Goal: Task Accomplishment & Management: Complete application form

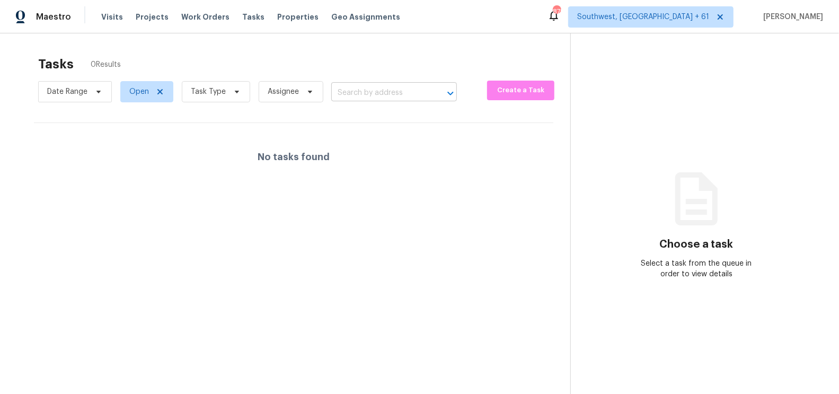
click at [350, 90] on input "text" at bounding box center [379, 93] width 96 height 16
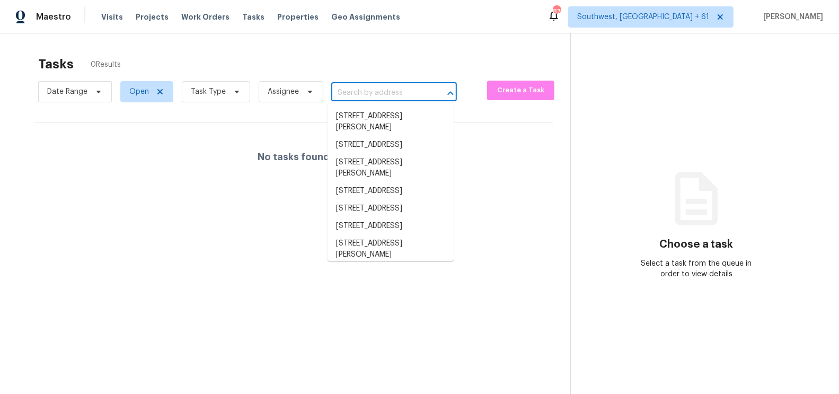
paste input "[STREET_ADDRESS]"
type input "[STREET_ADDRESS]"
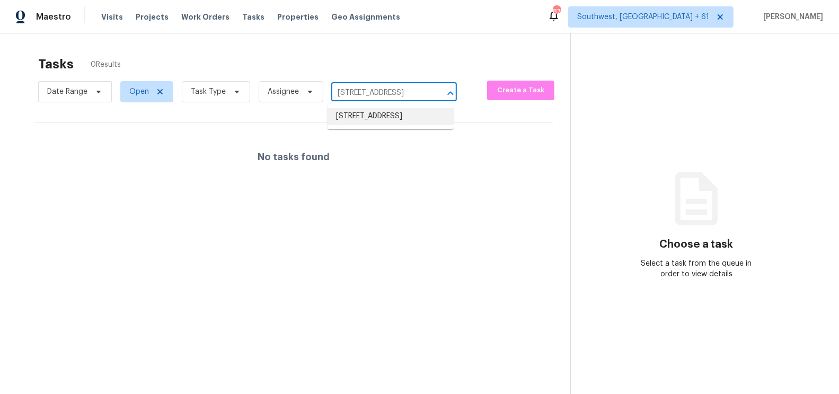
click at [375, 111] on li "[STREET_ADDRESS]" at bounding box center [391, 116] width 126 height 17
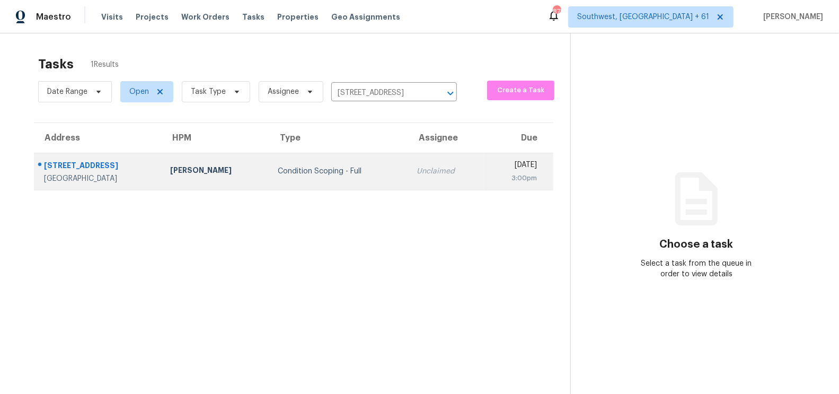
click at [358, 179] on td "Condition Scoping - Full" at bounding box center [339, 171] width 139 height 37
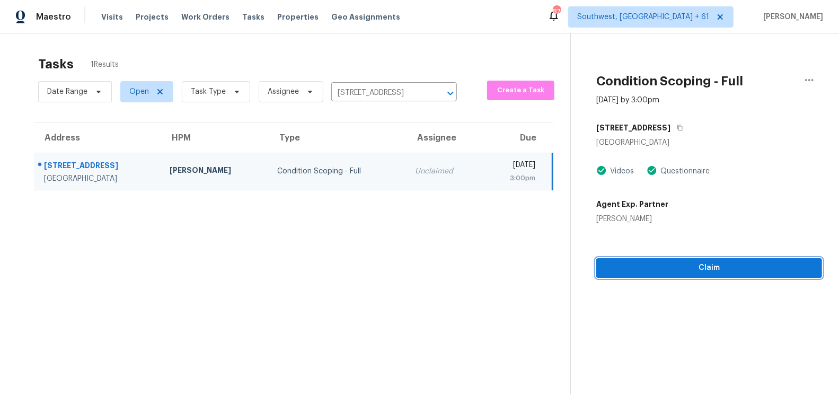
click at [699, 271] on span "Claim" at bounding box center [709, 267] width 209 height 13
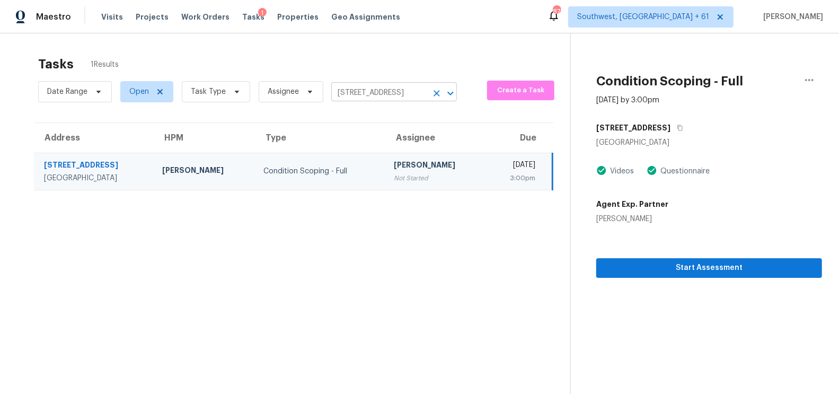
click at [367, 86] on input "[STREET_ADDRESS]" at bounding box center [379, 93] width 96 height 16
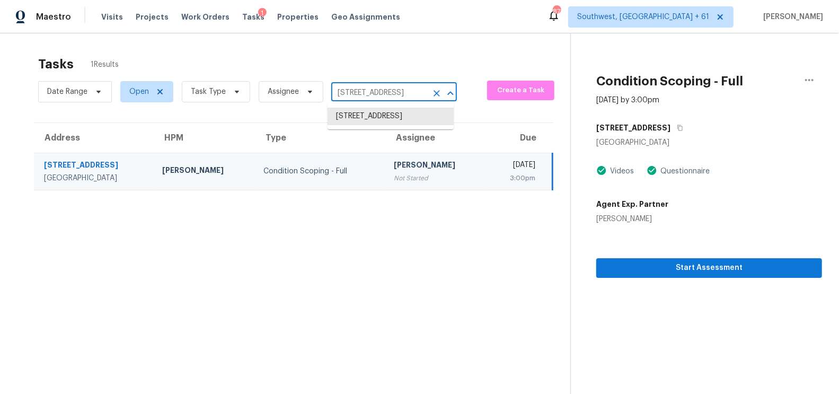
paste input "[STREET_ADDRESS]"
type input "[STREET_ADDRESS]"
click at [385, 120] on li "[STREET_ADDRESS]" at bounding box center [391, 116] width 126 height 17
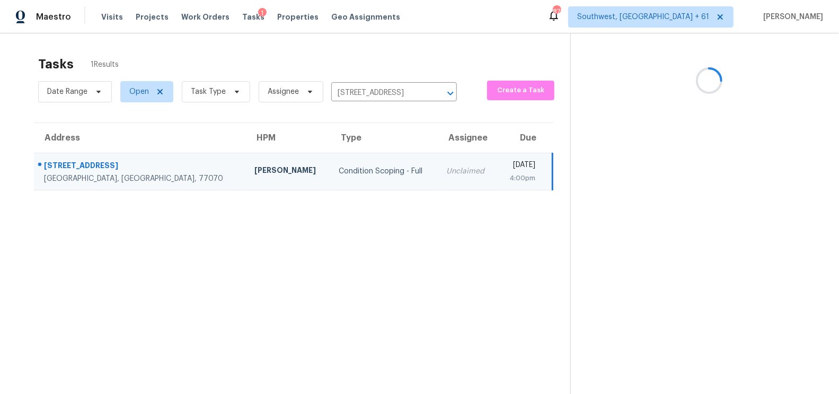
click at [438, 184] on td "Unclaimed" at bounding box center [467, 171] width 59 height 37
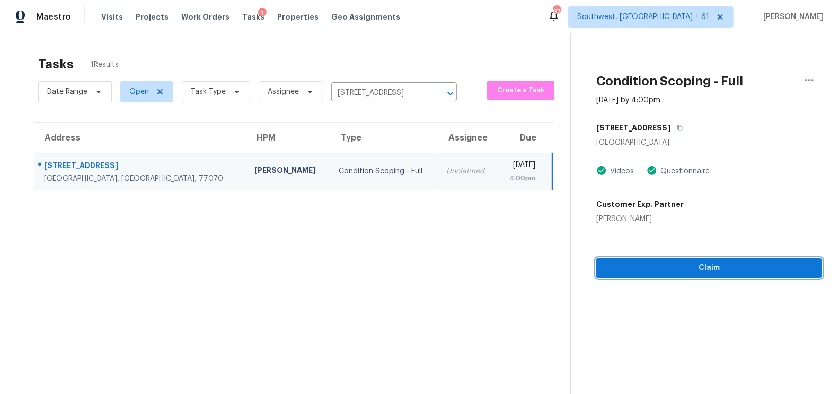
click at [671, 266] on span "Claim" at bounding box center [709, 267] width 209 height 13
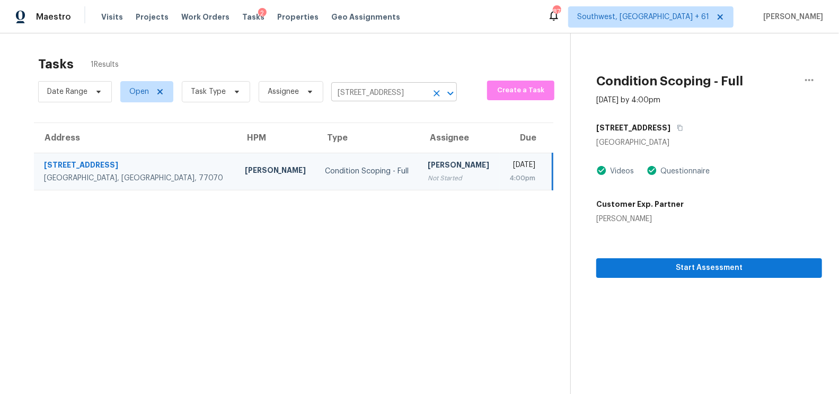
click at [348, 93] on input "[STREET_ADDRESS]" at bounding box center [379, 93] width 96 height 16
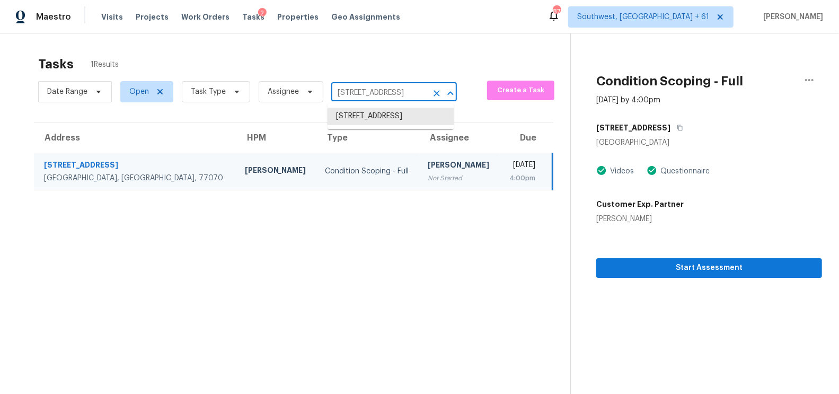
paste input "[STREET_ADDRESS][PERSON_NAME]"
type input "[STREET_ADDRESS][PERSON_NAME]"
click at [396, 125] on li "[STREET_ADDRESS]" at bounding box center [391, 116] width 126 height 17
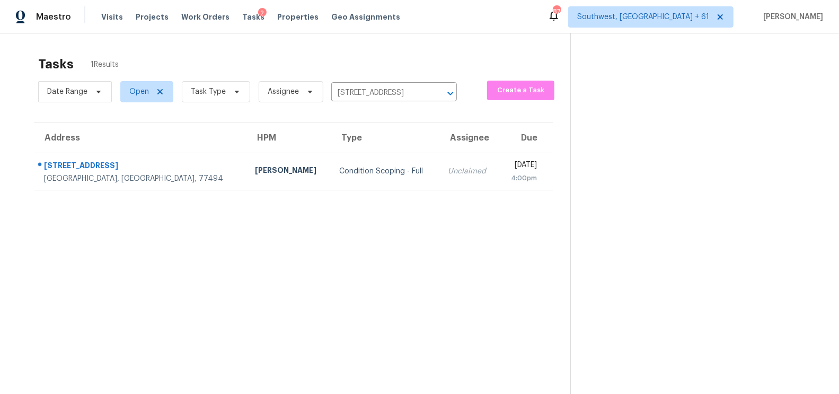
click at [368, 172] on div "Condition Scoping - Full" at bounding box center [385, 171] width 91 height 11
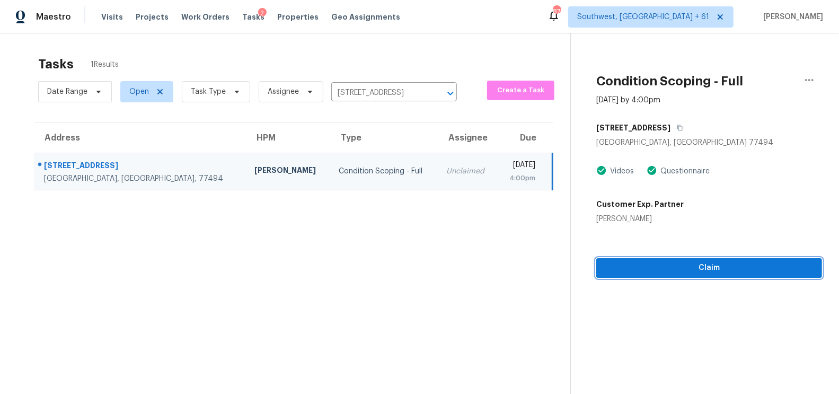
click at [722, 264] on span "Claim" at bounding box center [709, 267] width 209 height 13
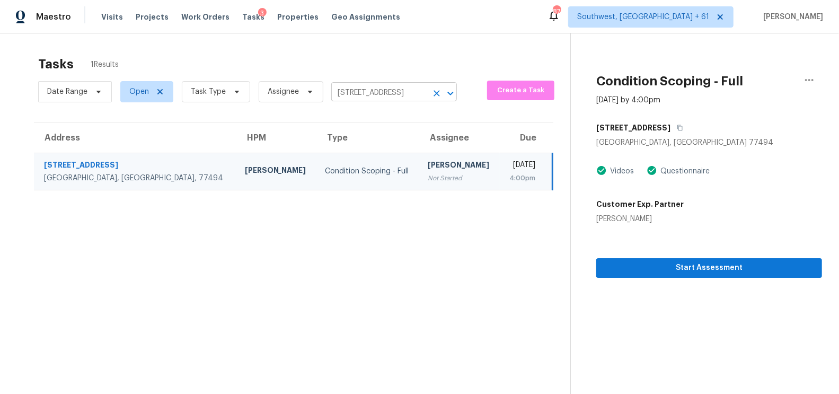
click at [388, 95] on input "[STREET_ADDRESS]" at bounding box center [379, 93] width 96 height 16
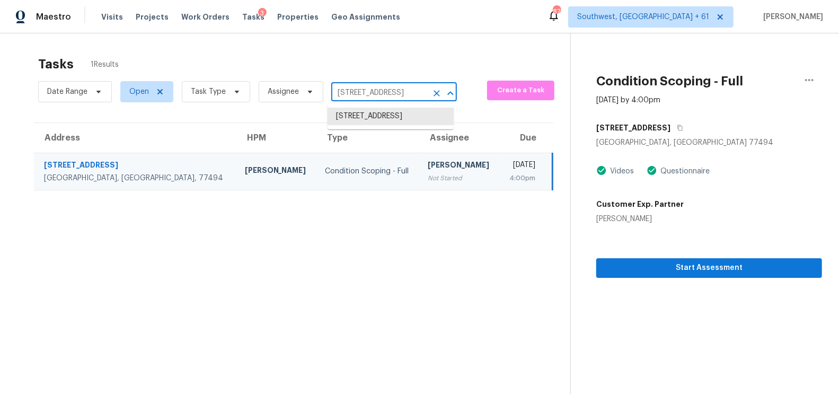
paste input "[STREET_ADDRESS]"
type input "[STREET_ADDRESS]"
click at [386, 125] on li "[STREET_ADDRESS]" at bounding box center [391, 116] width 126 height 17
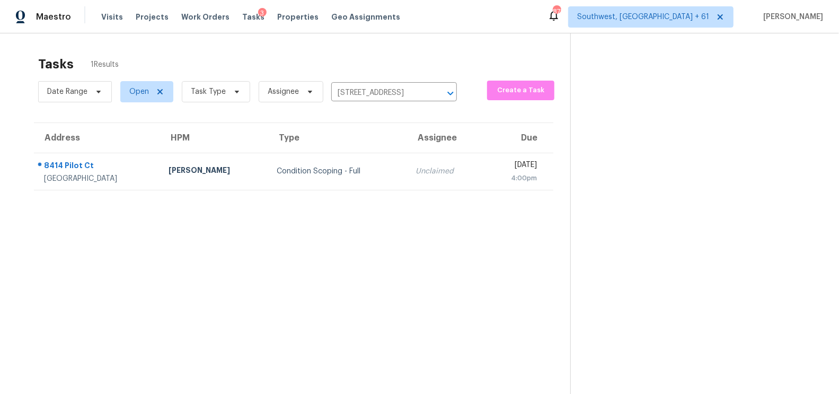
click at [407, 179] on td "Unclaimed" at bounding box center [445, 171] width 76 height 37
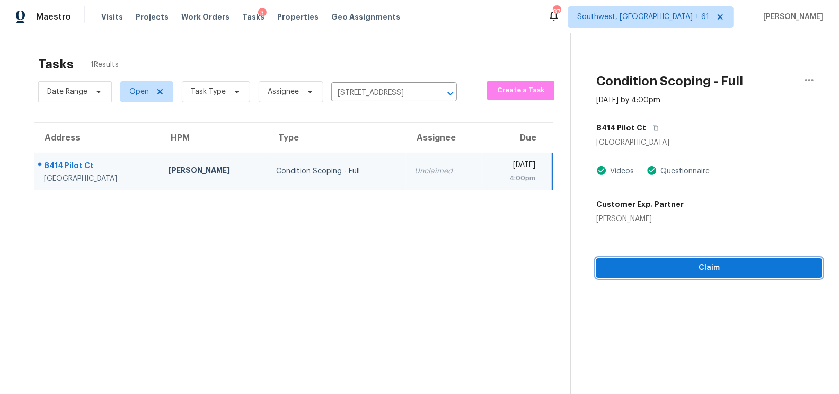
click at [710, 269] on span "Claim" at bounding box center [709, 267] width 209 height 13
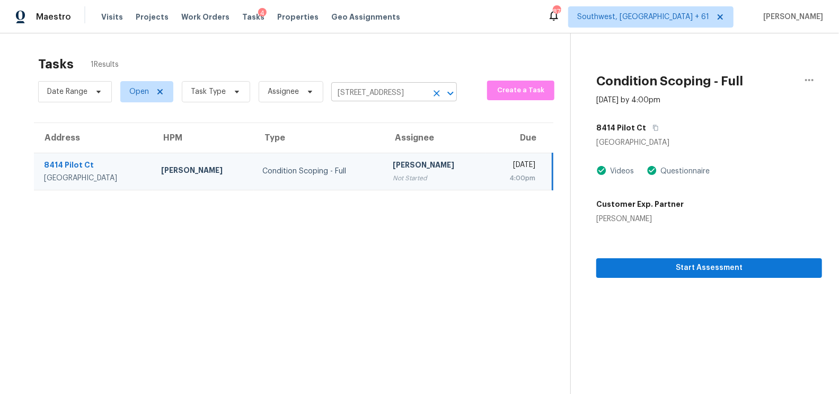
click at [379, 91] on input "[STREET_ADDRESS]" at bounding box center [379, 93] width 96 height 16
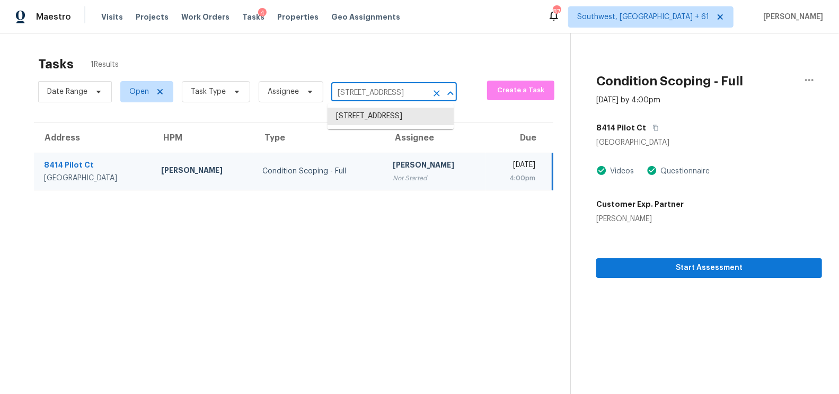
paste input "[STREET_ADDRESS]"
type input "[STREET_ADDRESS]"
click at [395, 125] on li "[STREET_ADDRESS]" at bounding box center [391, 116] width 126 height 17
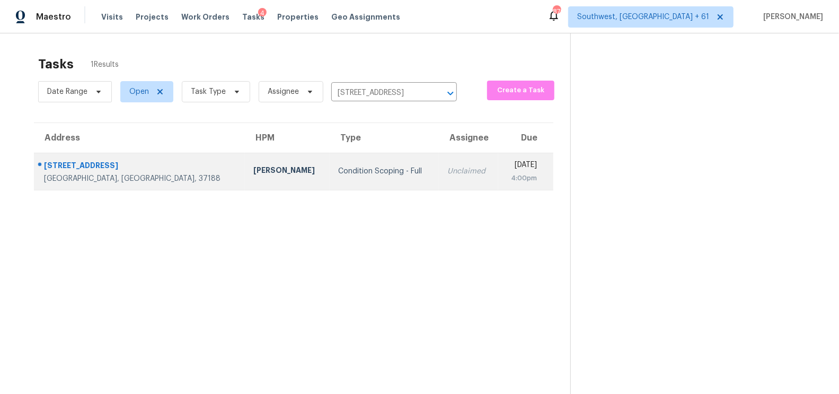
click at [507, 165] on div "[DATE]" at bounding box center [522, 166] width 30 height 13
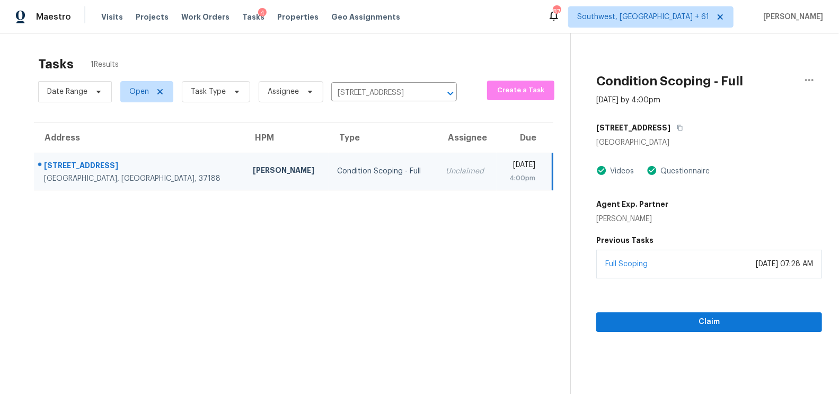
click at [714, 271] on div "Full Scoping [DATE] 07:28 AM" at bounding box center [709, 264] width 226 height 29
click at [701, 315] on span "Claim" at bounding box center [709, 321] width 209 height 13
click at [368, 92] on input "[STREET_ADDRESS]" at bounding box center [379, 93] width 96 height 16
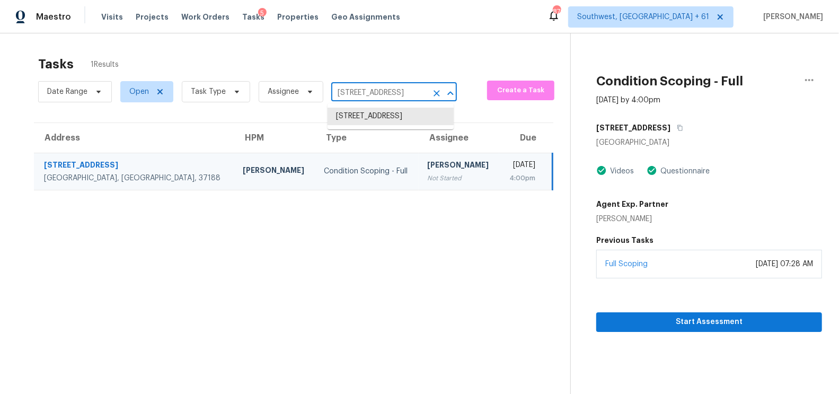
paste input "[STREET_ADDRESS]"
type input "[STREET_ADDRESS]"
click at [388, 117] on li "[STREET_ADDRESS]" at bounding box center [391, 116] width 126 height 17
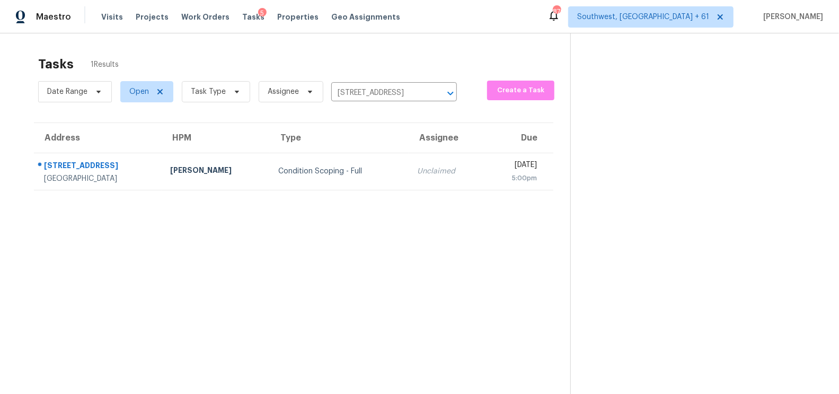
click at [417, 170] on div "Unclaimed" at bounding box center [446, 171] width 59 height 11
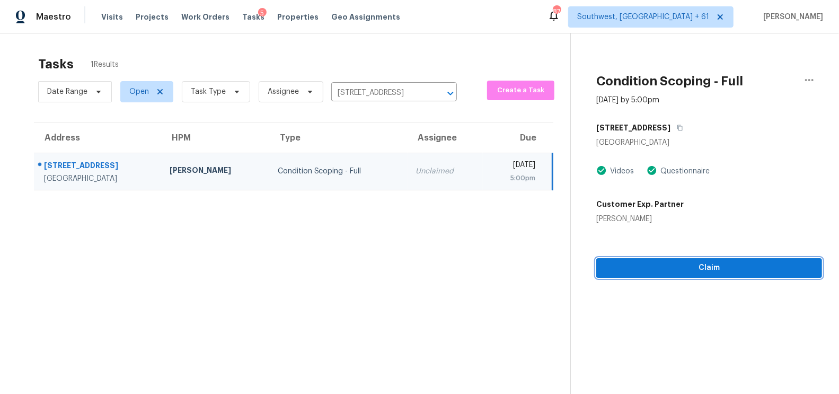
click at [714, 268] on span "Claim" at bounding box center [709, 267] width 209 height 13
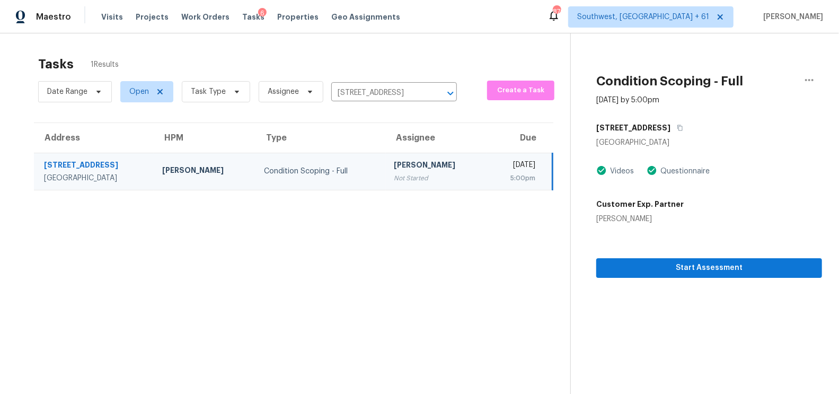
click at [384, 84] on div "Date Range Open Task Type Assignee [STREET_ADDRESS] ​" at bounding box center [247, 92] width 419 height 28
click at [396, 95] on input "[STREET_ADDRESS]" at bounding box center [379, 93] width 96 height 16
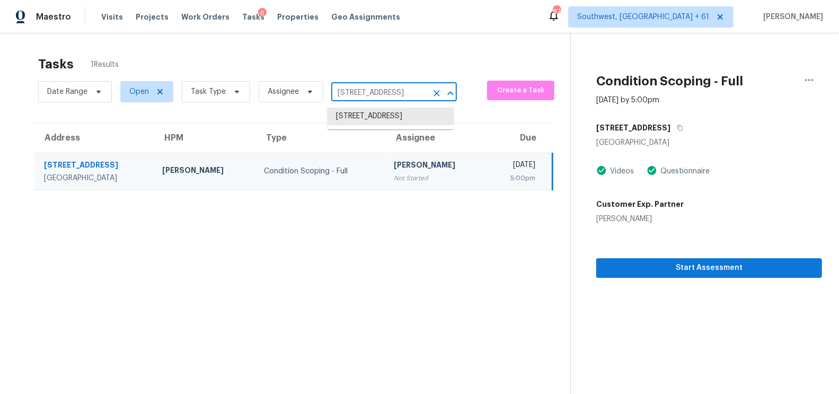
paste input "[STREET_ADDRESS][PERSON_NAME]"
type input "[STREET_ADDRESS][PERSON_NAME]"
click at [403, 122] on li "[STREET_ADDRESS][PERSON_NAME]" at bounding box center [391, 122] width 126 height 29
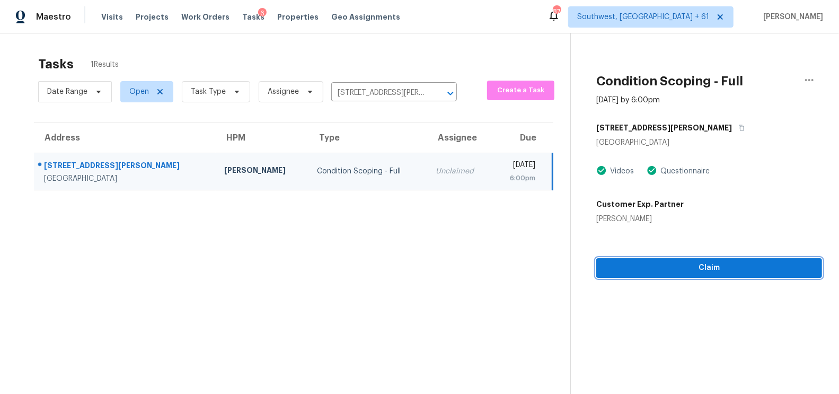
click at [722, 270] on span "Claim" at bounding box center [709, 267] width 209 height 13
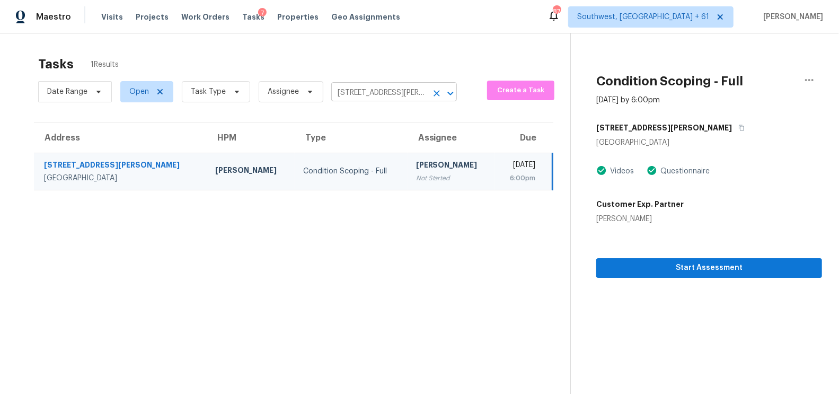
click at [394, 91] on input "[STREET_ADDRESS][PERSON_NAME]" at bounding box center [379, 93] width 96 height 16
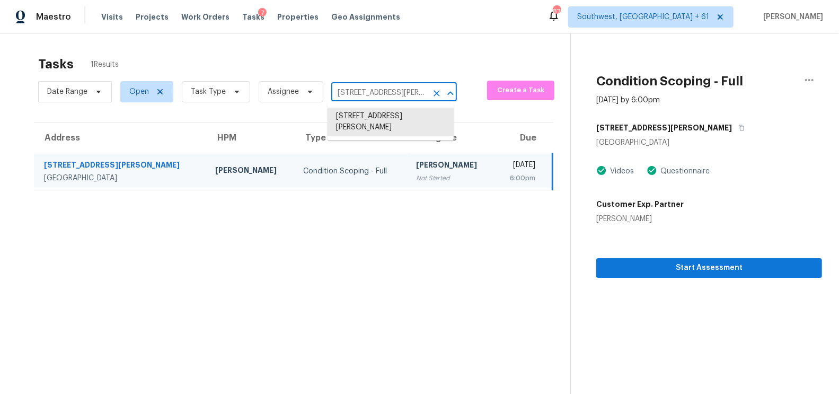
paste input "[STREET_ADDRESS]"
type input "[STREET_ADDRESS]"
click at [401, 125] on li "[STREET_ADDRESS]" at bounding box center [391, 116] width 126 height 17
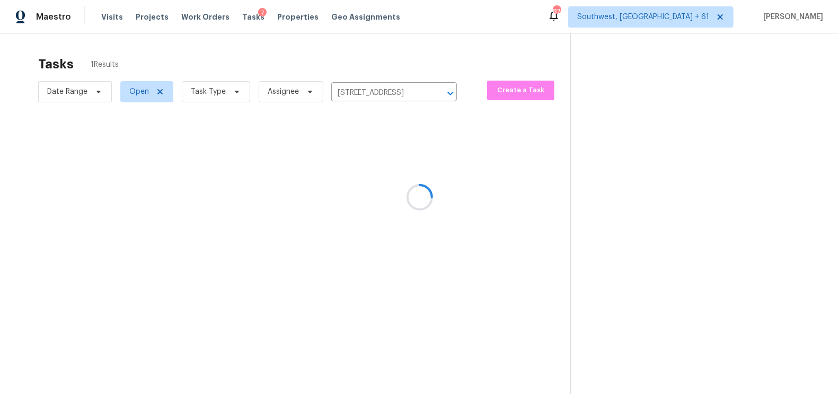
click at [394, 180] on div at bounding box center [419, 197] width 839 height 394
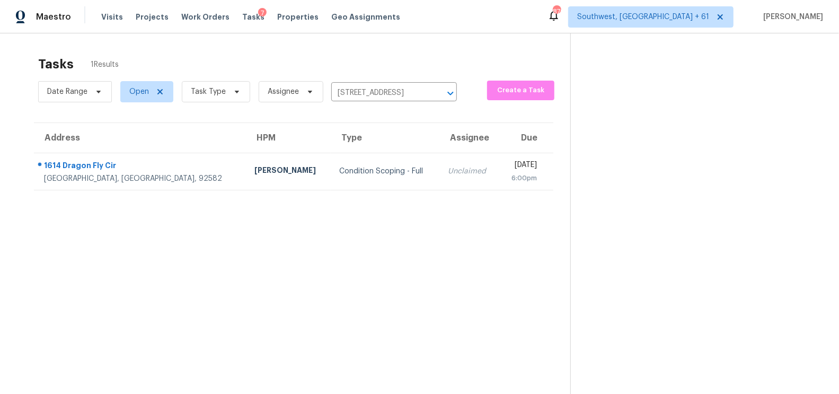
click at [439, 180] on td "Unclaimed" at bounding box center [468, 171] width 59 height 37
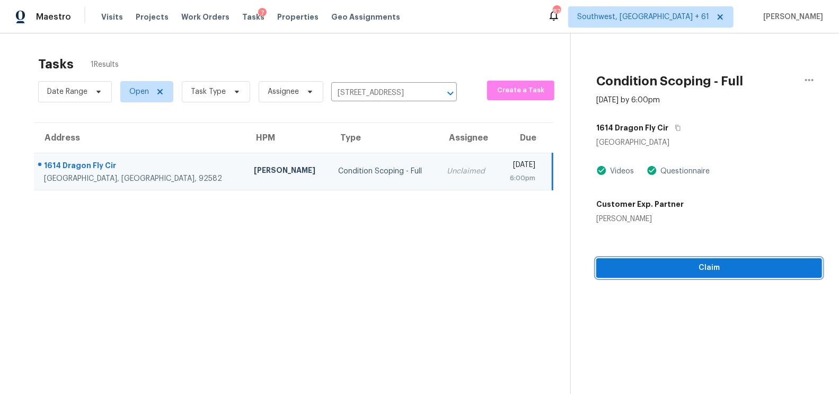
click at [724, 274] on button "Claim" at bounding box center [709, 268] width 226 height 20
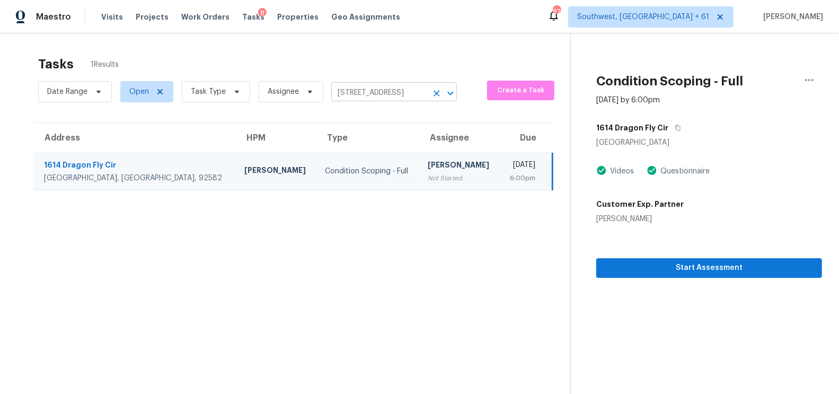
click at [399, 89] on input "[STREET_ADDRESS]" at bounding box center [379, 93] width 96 height 16
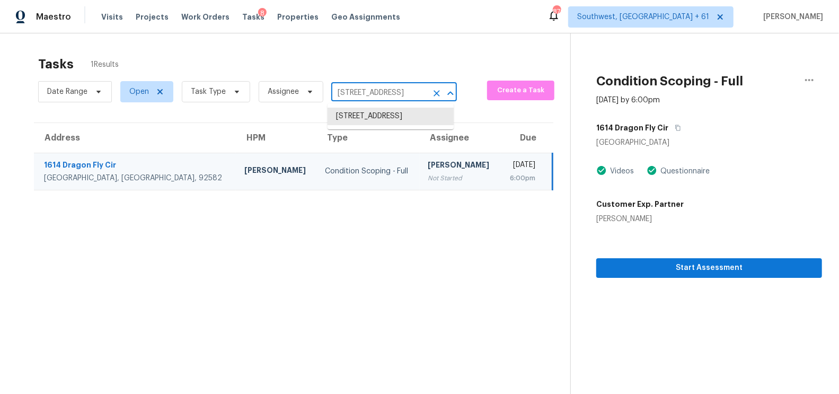
paste input "[STREET_ADDRESS]"
type input "[STREET_ADDRESS]"
click at [393, 111] on li "[STREET_ADDRESS]" at bounding box center [391, 116] width 126 height 17
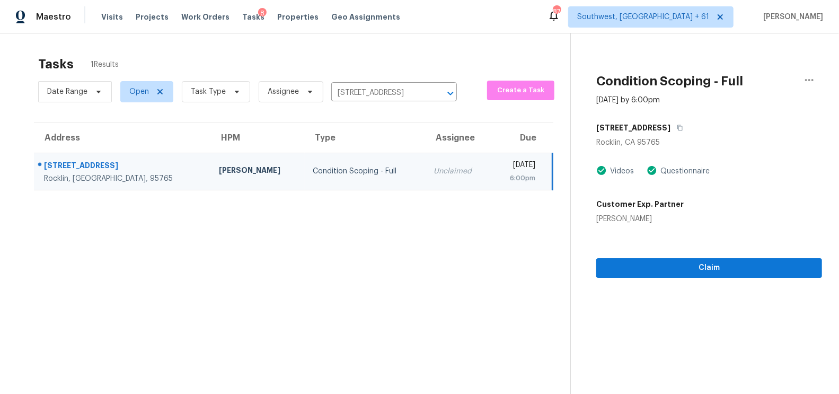
click at [703, 283] on section "Condition Scoping - Full [DATE] by 6:00pm [STREET_ADDRESS] Videos Questionnaire…" at bounding box center [696, 230] width 252 height 394
click at [708, 272] on span "Claim" at bounding box center [709, 267] width 209 height 13
click at [398, 94] on input "[STREET_ADDRESS]" at bounding box center [379, 93] width 96 height 16
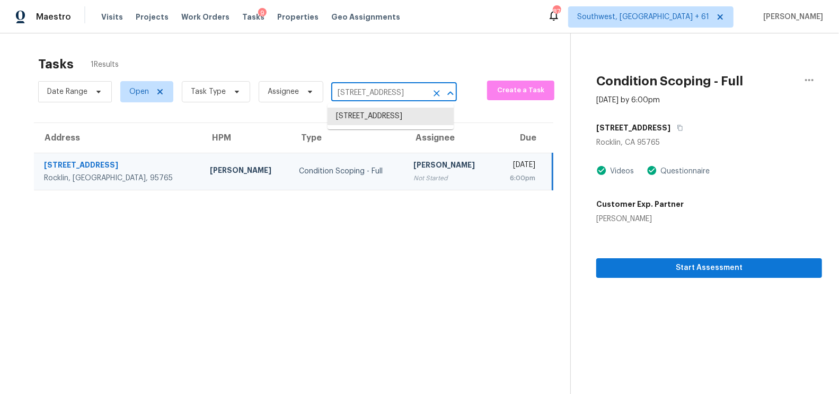
paste input "[STREET_ADDRESS][PERSON_NAME]"
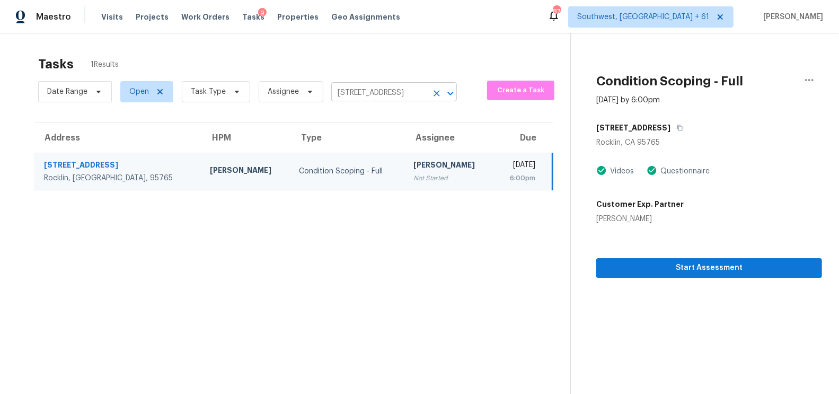
click at [399, 99] on input "[STREET_ADDRESS]" at bounding box center [379, 93] width 96 height 16
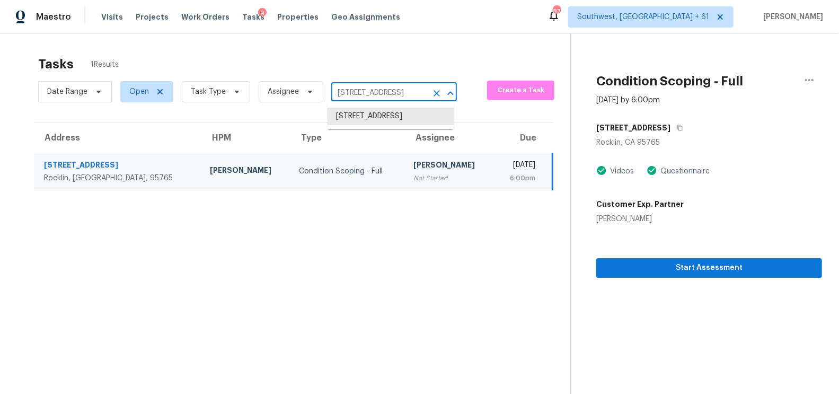
paste input "[STREET_ADDRESS][PERSON_NAME]"
type input "15141 Magnolia"
click at [378, 117] on li "[STREET_ADDRESS][PERSON_NAME]" at bounding box center [391, 122] width 126 height 29
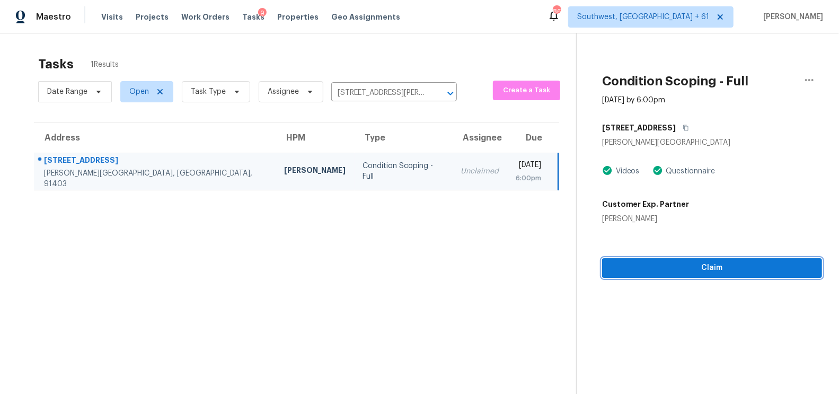
click at [735, 262] on span "Claim" at bounding box center [712, 267] width 203 height 13
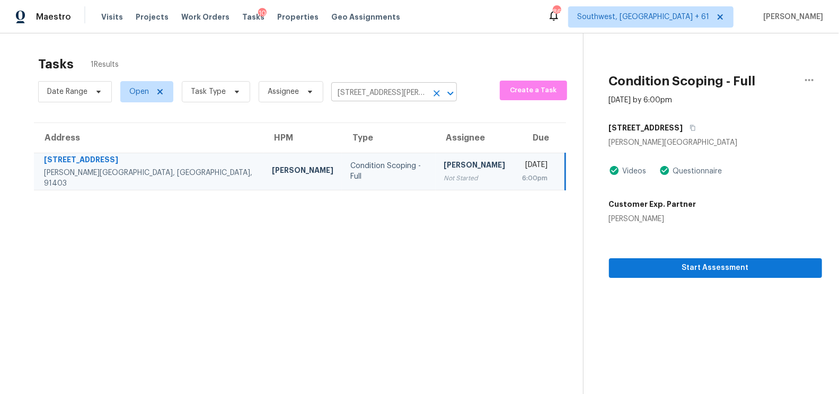
click at [405, 91] on input "[STREET_ADDRESS][PERSON_NAME]" at bounding box center [379, 93] width 96 height 16
paste input "[STREET_ADDRESS]"
type input "[STREET_ADDRESS]"
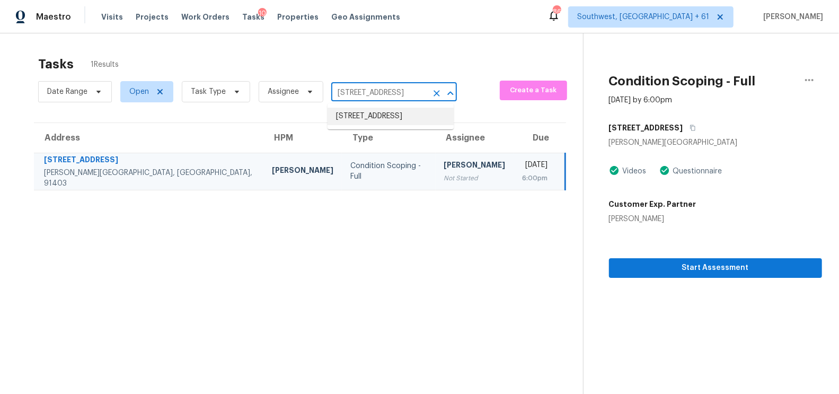
click at [387, 123] on li "[STREET_ADDRESS]" at bounding box center [391, 116] width 126 height 17
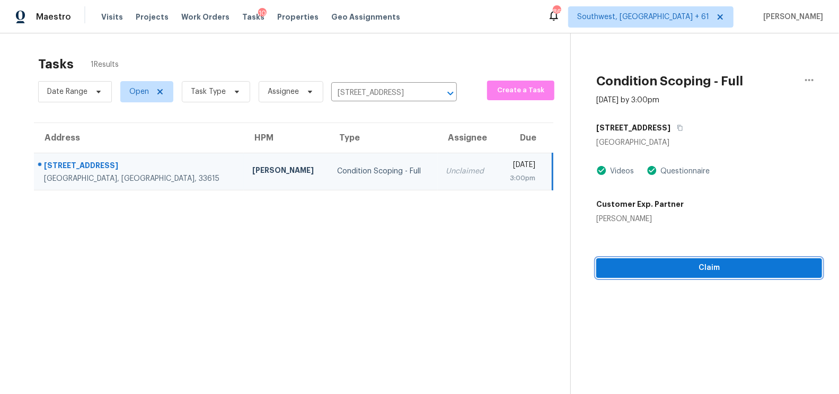
click at [728, 275] on button "Claim" at bounding box center [709, 268] width 226 height 20
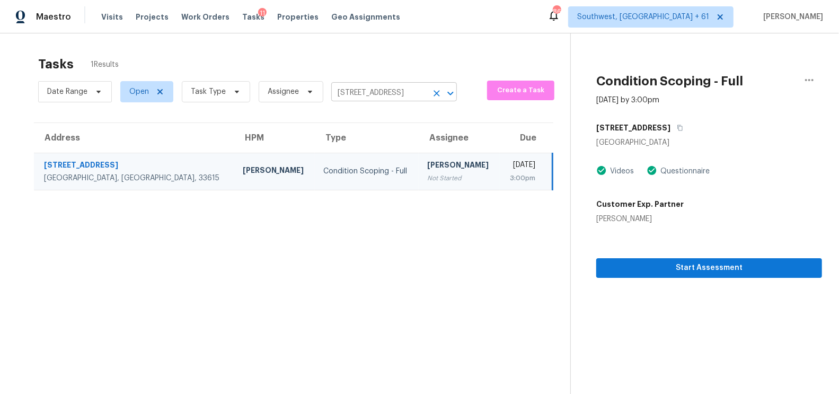
click at [361, 96] on input "[STREET_ADDRESS]" at bounding box center [379, 93] width 96 height 16
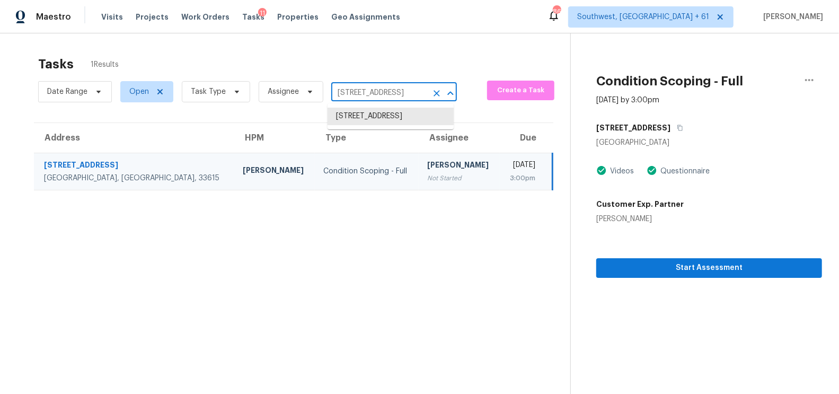
paste input "[STREET_ADDRESS][PERSON_NAME]"
type input "15141 Magnolia"
click at [401, 126] on li "[STREET_ADDRESS][PERSON_NAME]" at bounding box center [391, 122] width 126 height 29
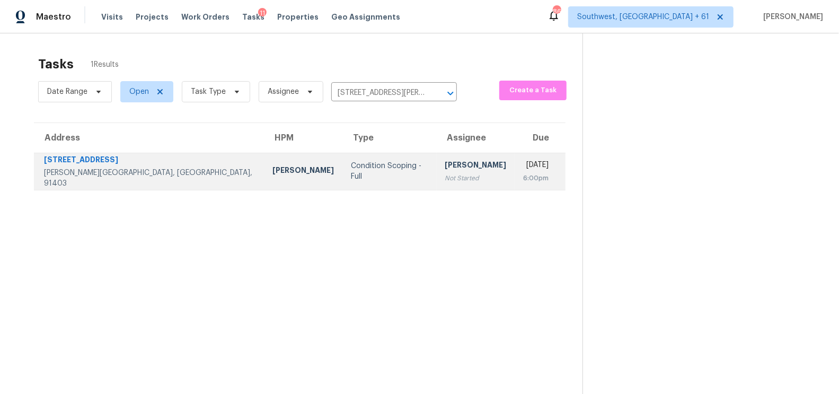
click at [342, 178] on td "Condition Scoping - Full" at bounding box center [389, 171] width 94 height 37
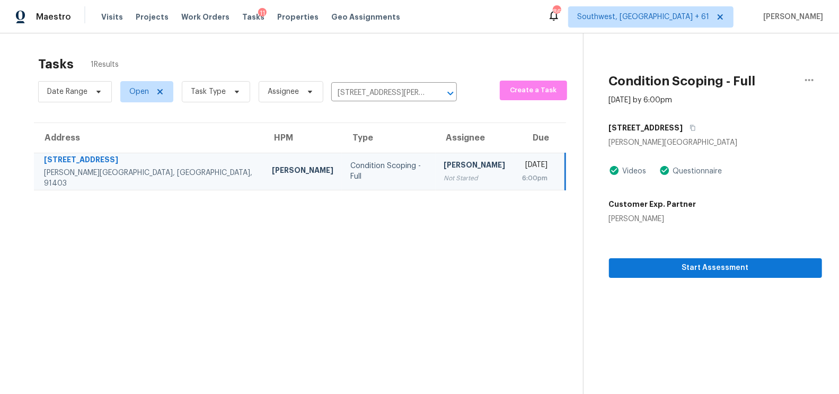
scroll to position [7, 0]
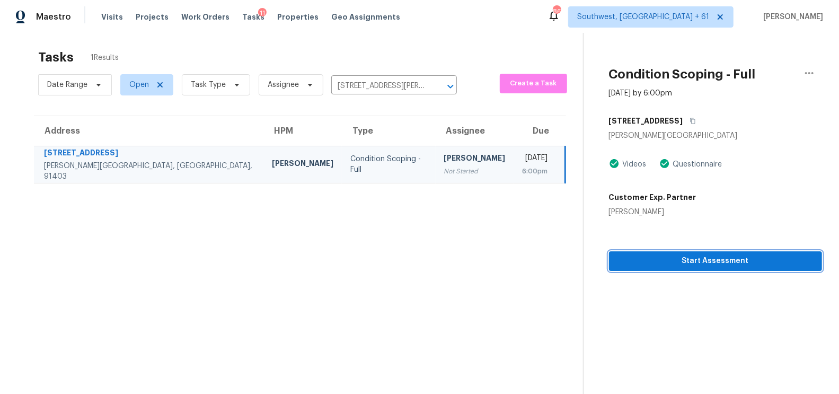
click at [712, 259] on span "Start Assessment" at bounding box center [715, 260] width 196 height 13
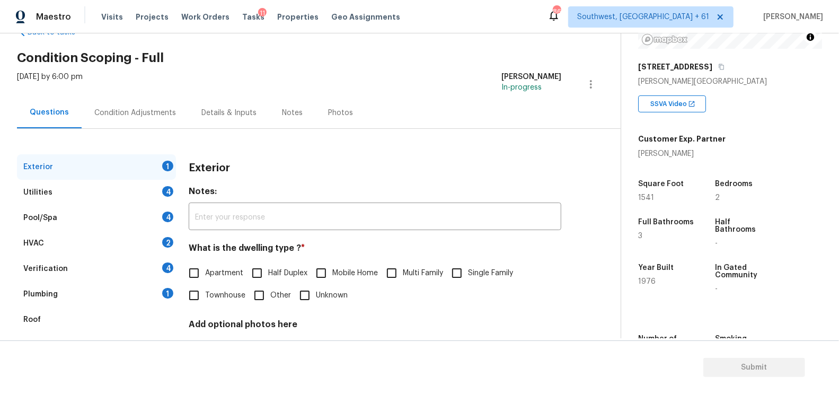
scroll to position [50, 0]
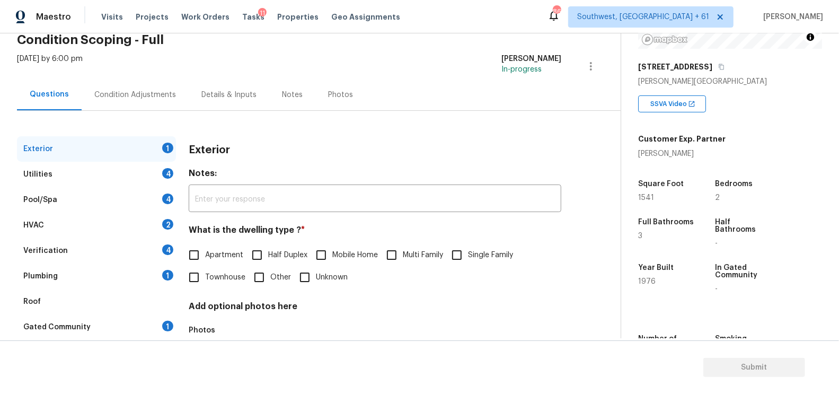
click at [208, 278] on span "Townhouse" at bounding box center [225, 277] width 40 height 11
click at [205, 278] on input "Townhouse" at bounding box center [194, 277] width 22 height 22
checkbox input "true"
click at [146, 158] on div "Exterior" at bounding box center [96, 148] width 159 height 25
click at [149, 162] on div "Utilities 4" at bounding box center [96, 174] width 159 height 25
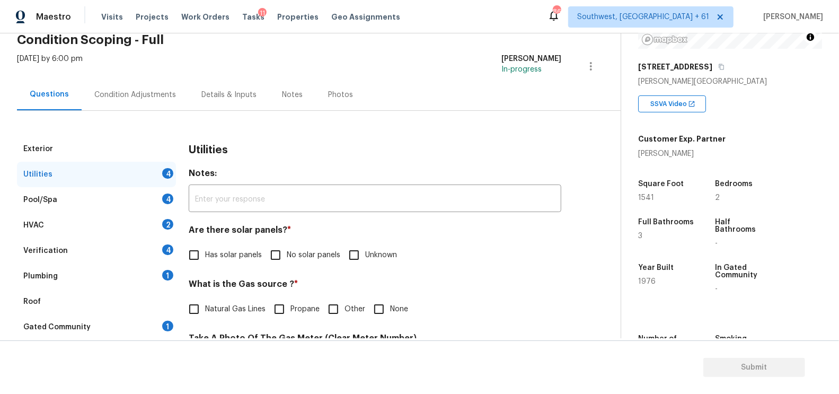
click at [148, 172] on div "Utilities 4" at bounding box center [96, 174] width 159 height 25
click at [302, 248] on label "No solar panels" at bounding box center [302, 255] width 76 height 22
click at [287, 248] on input "No solar panels" at bounding box center [275, 255] width 22 height 22
checkbox input "true"
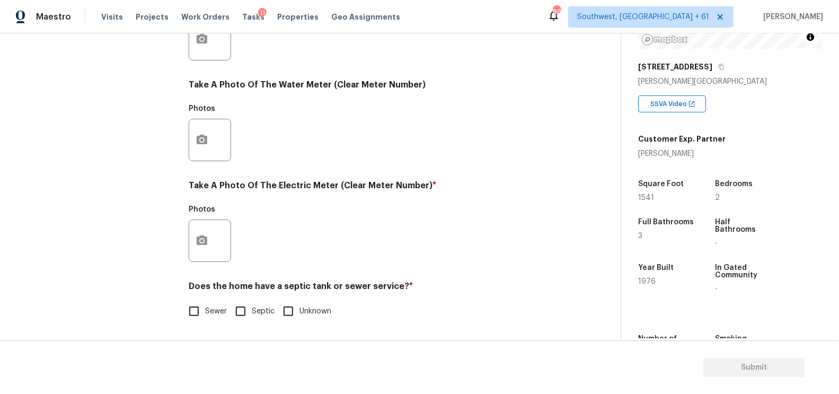
click at [200, 300] on input "Sewer" at bounding box center [194, 311] width 22 height 22
checkbox input "true"
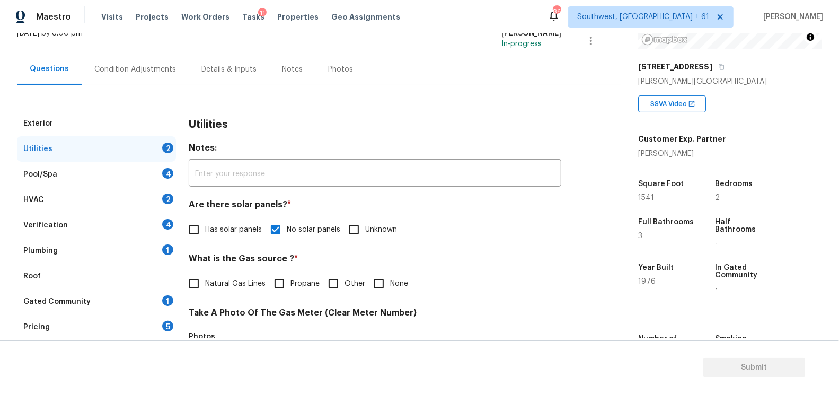
scroll to position [36, 0]
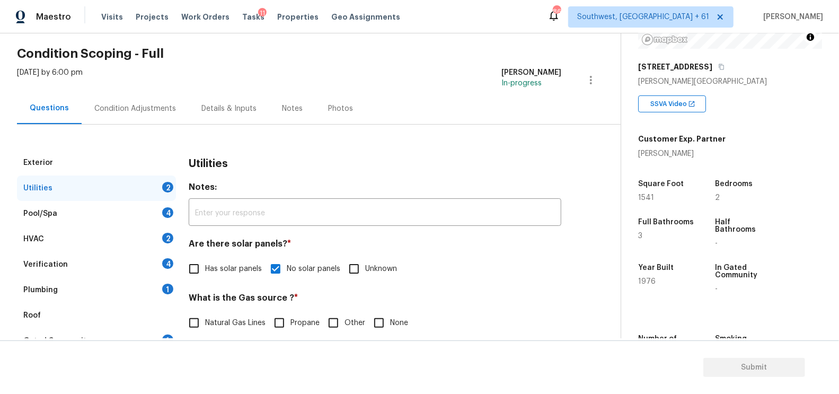
click at [137, 212] on div "Pool/Spa 4" at bounding box center [96, 213] width 159 height 25
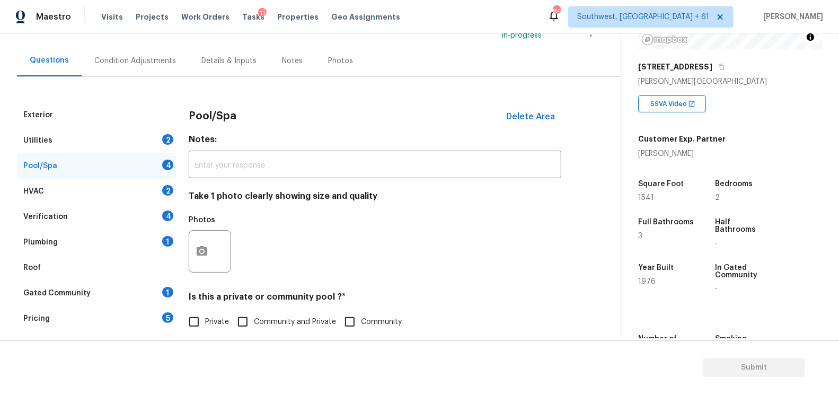
click at [135, 184] on div "HVAC 2" at bounding box center [96, 191] width 159 height 25
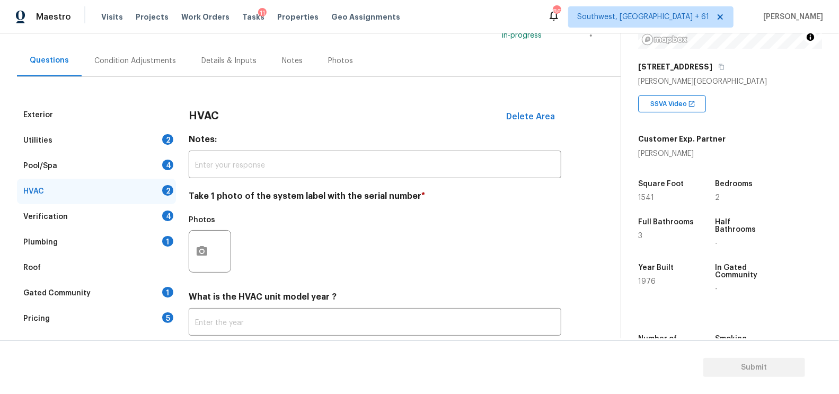
scroll to position [152, 0]
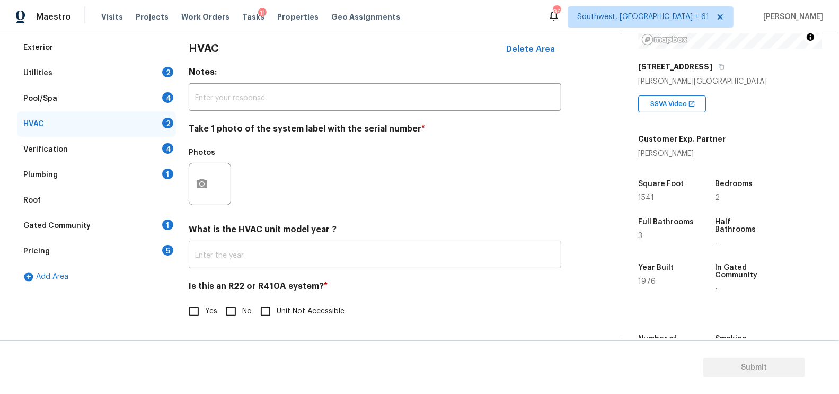
click at [241, 254] on input "text" at bounding box center [375, 255] width 373 height 25
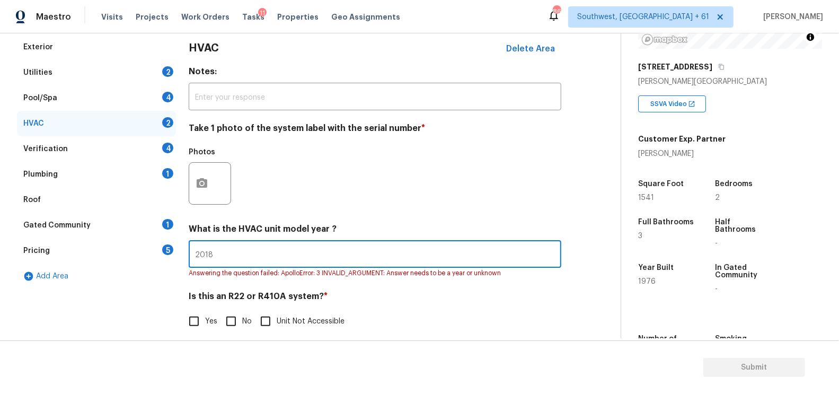
type input "2018"
click at [232, 323] on input "No" at bounding box center [231, 321] width 22 height 22
checkbox input "true"
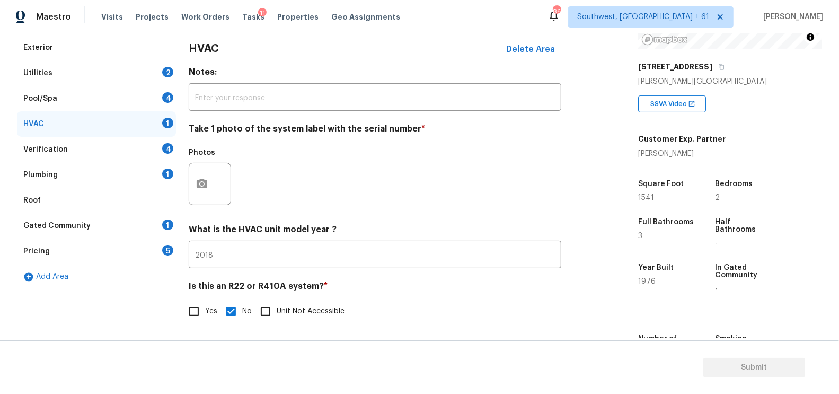
click at [137, 147] on div "Verification 4" at bounding box center [96, 149] width 159 height 25
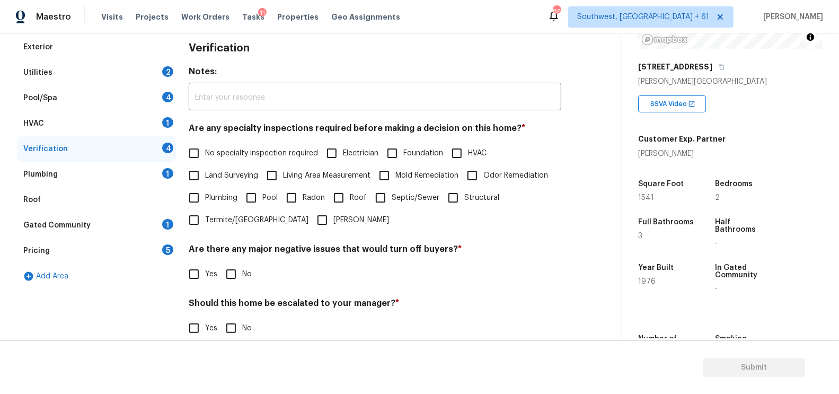
click at [226, 161] on label "No specialty inspection required" at bounding box center [250, 153] width 135 height 22
click at [205, 161] on input "No specialty inspection required" at bounding box center [194, 153] width 22 height 22
checkbox input "true"
click at [240, 259] on div "Are there any major negative issues that would turn off buyers? * Yes No" at bounding box center [375, 264] width 373 height 41
click at [236, 275] on input "No" at bounding box center [231, 274] width 22 height 22
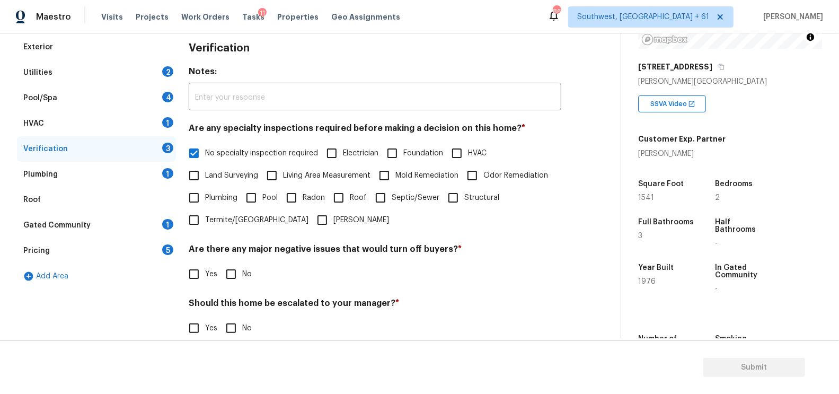
checkbox input "true"
click at [233, 334] on input "No" at bounding box center [231, 329] width 22 height 22
checkbox input "true"
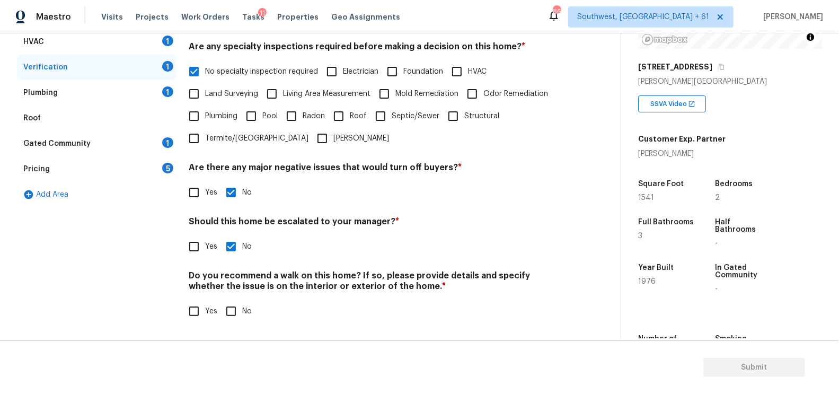
click at [233, 312] on input "No" at bounding box center [231, 311] width 22 height 22
checkbox input "true"
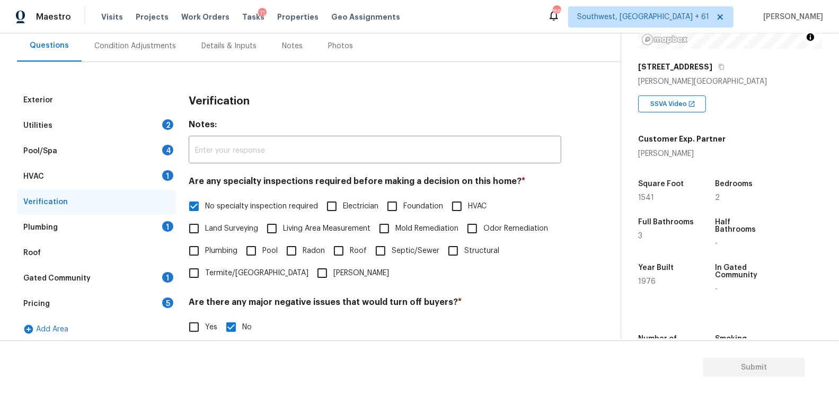
click at [134, 232] on div "Plumbing 1" at bounding box center [96, 227] width 159 height 25
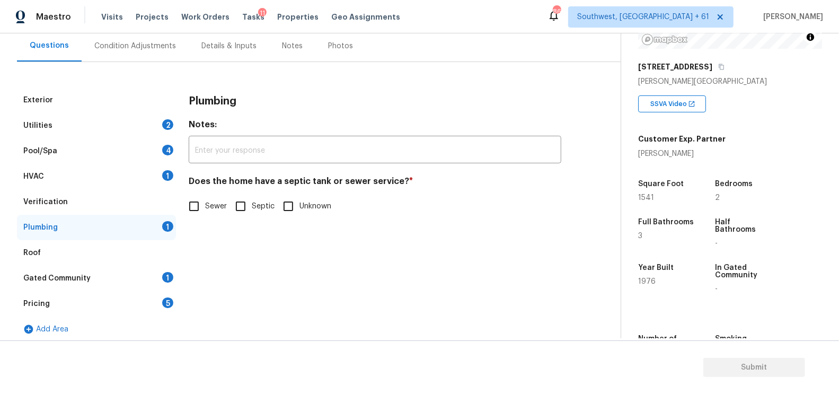
scroll to position [105, 0]
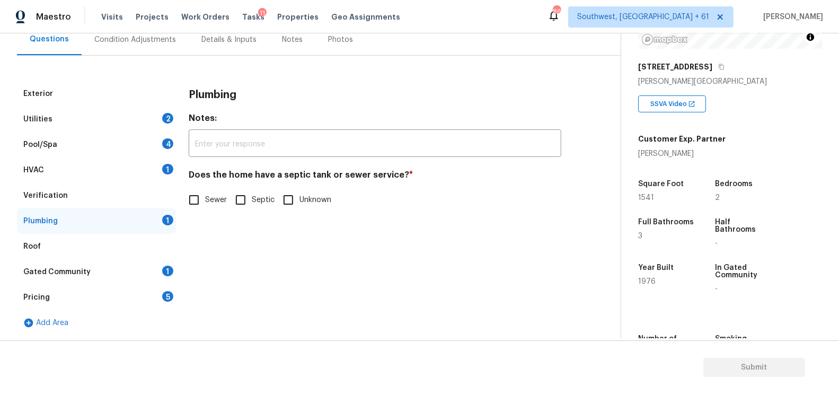
click at [204, 197] on input "Sewer" at bounding box center [194, 200] width 22 height 22
checkbox input "true"
click at [147, 267] on div "Gated Community 1" at bounding box center [96, 271] width 159 height 25
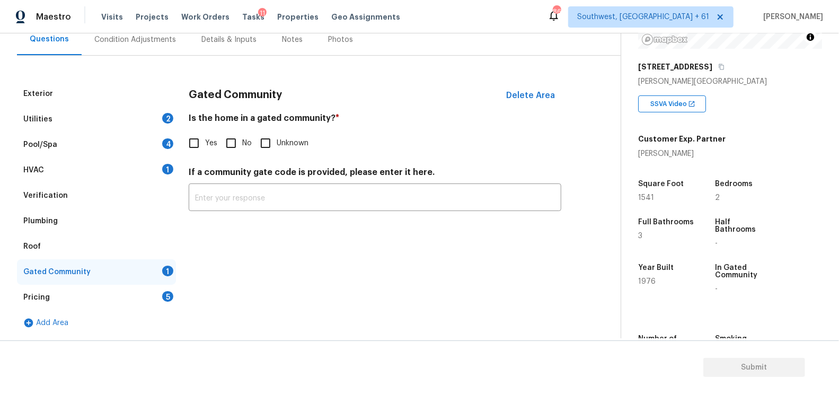
click at [229, 152] on input "No" at bounding box center [231, 143] width 22 height 22
checkbox input "true"
click at [154, 293] on div "Pricing 5" at bounding box center [96, 297] width 159 height 25
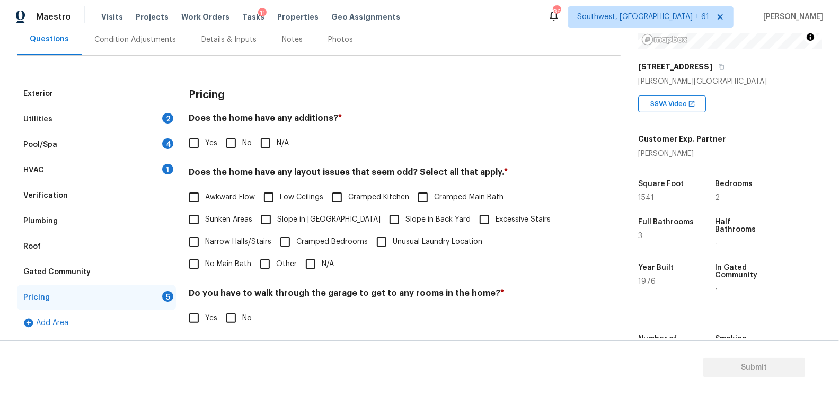
click at [229, 150] on input "No" at bounding box center [231, 143] width 22 height 22
checkbox input "true"
click at [299, 269] on input "N/A" at bounding box center [310, 264] width 22 height 22
checkbox input "true"
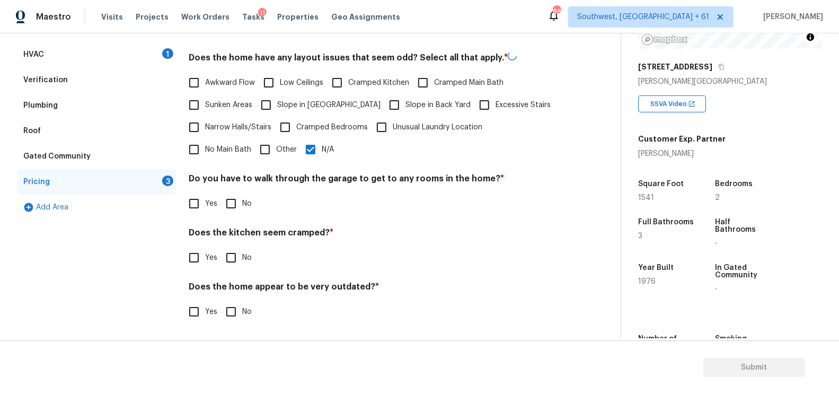
scroll to position [219, 0]
click at [234, 201] on input "No" at bounding box center [231, 204] width 22 height 22
checkbox input "true"
click at [229, 250] on input "No" at bounding box center [231, 258] width 22 height 22
checkbox input "true"
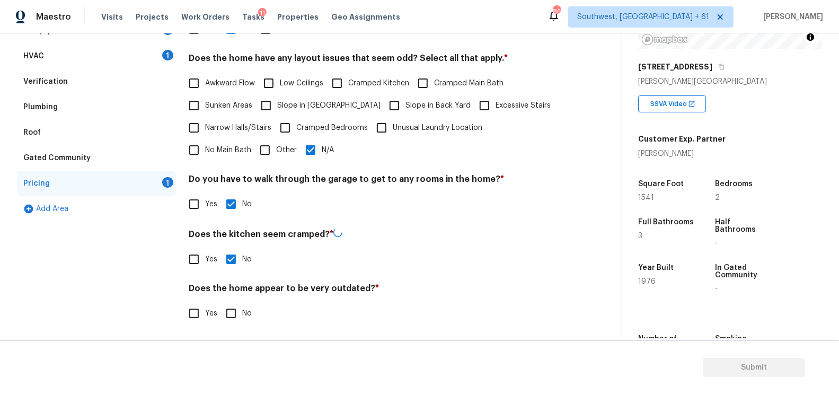
click at [233, 302] on input "No" at bounding box center [231, 313] width 22 height 22
checkbox input "true"
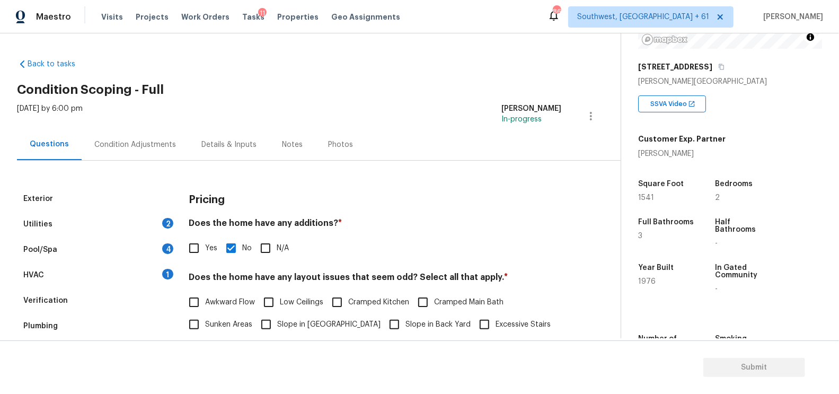
click at [146, 140] on div "Condition Adjustments" at bounding box center [135, 144] width 82 height 11
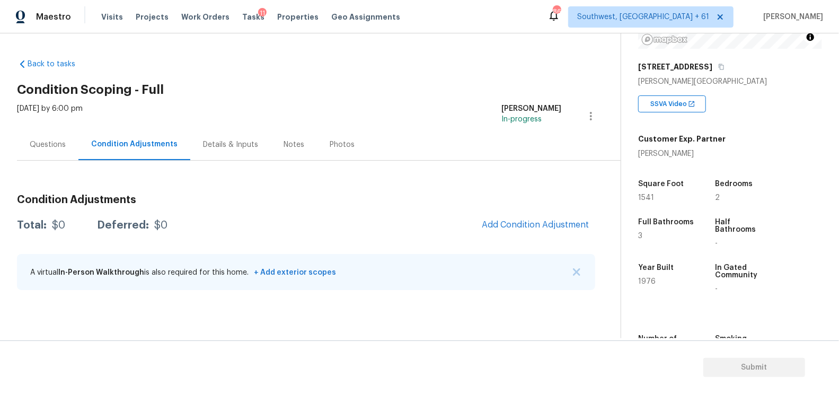
click at [34, 157] on div "Questions" at bounding box center [47, 144] width 61 height 31
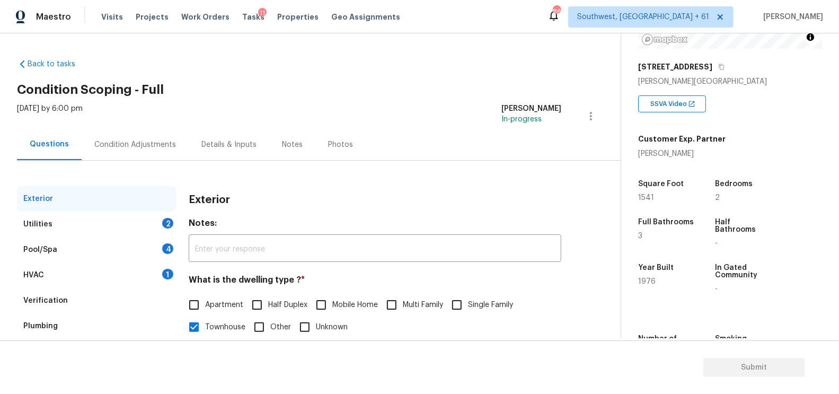
click at [79, 249] on div "Pool/Spa 4" at bounding box center [96, 249] width 159 height 25
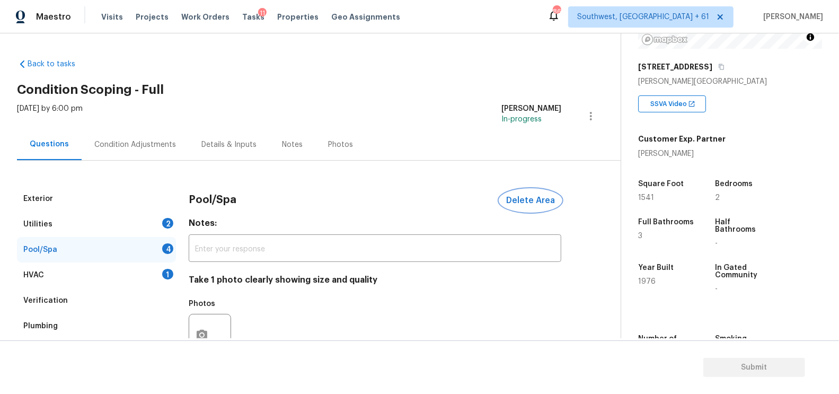
click at [526, 202] on span "Delete Area" at bounding box center [530, 201] width 49 height 10
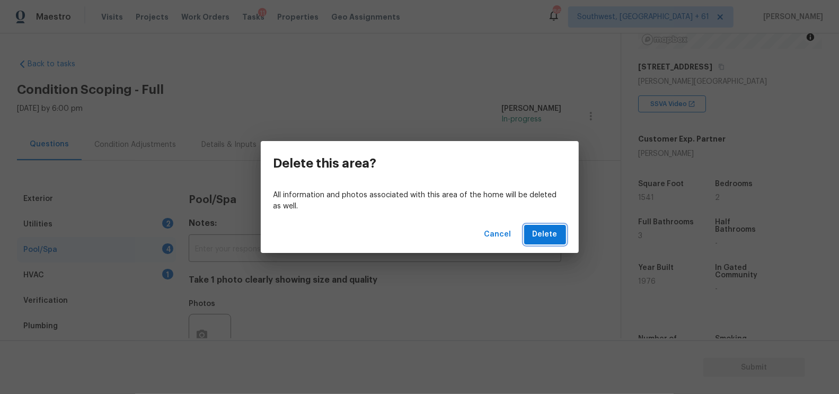
click at [553, 229] on span "Delete" at bounding box center [545, 234] width 25 height 13
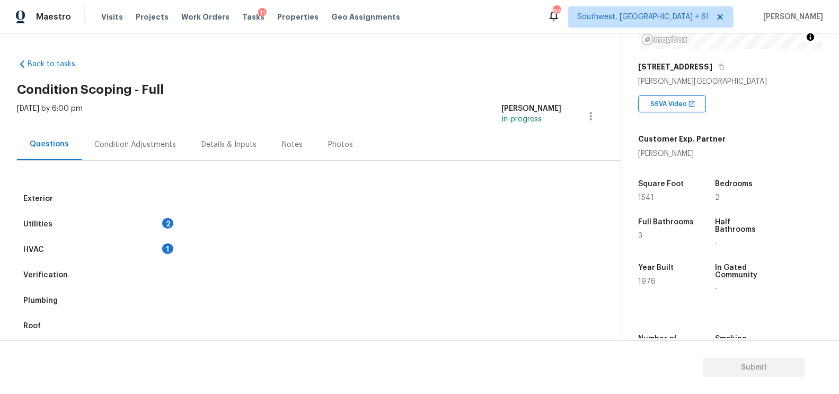
click at [178, 252] on div "Exterior Utilities 2 HVAC 1 Verification Plumbing Roof Gated Community Pricing …" at bounding box center [306, 300] width 578 height 229
click at [164, 250] on div "1" at bounding box center [167, 248] width 11 height 11
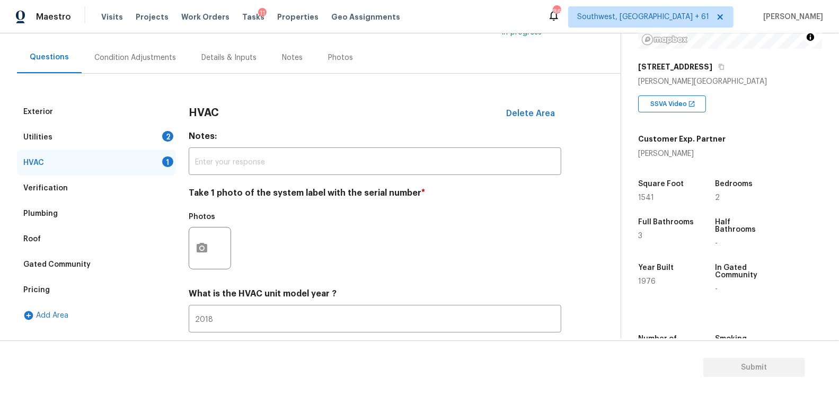
scroll to position [105, 0]
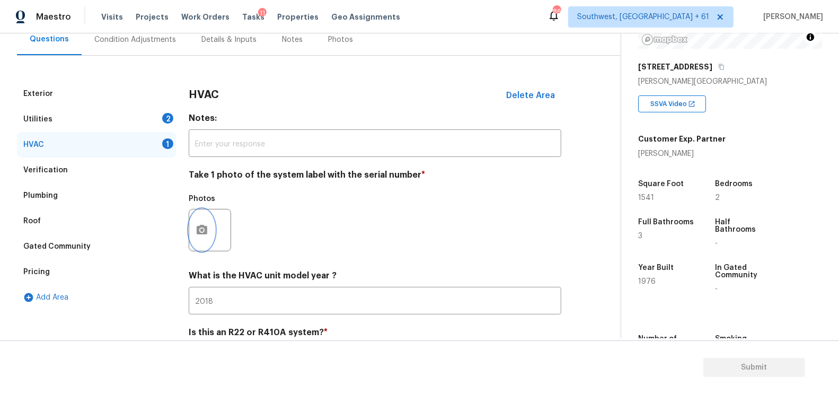
click at [207, 242] on button "button" at bounding box center [201, 229] width 25 height 41
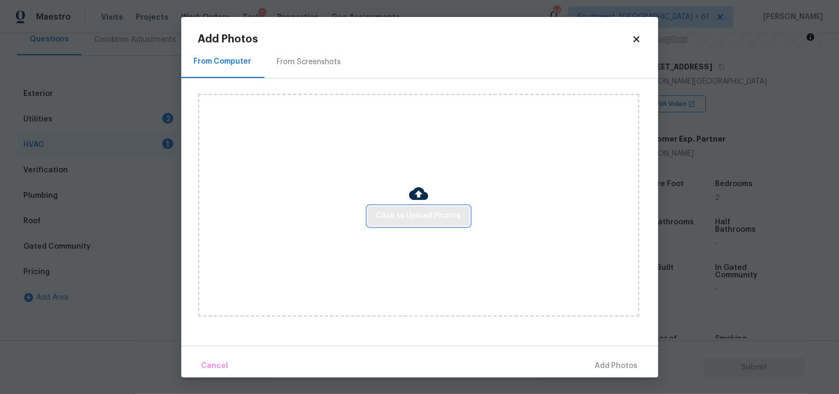
click at [438, 219] on span "Click to Upload Photos" at bounding box center [418, 215] width 85 height 13
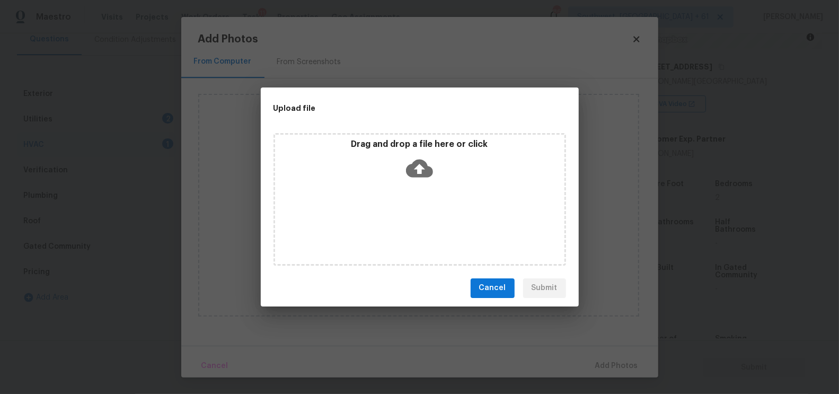
click at [427, 175] on icon at bounding box center [419, 168] width 27 height 18
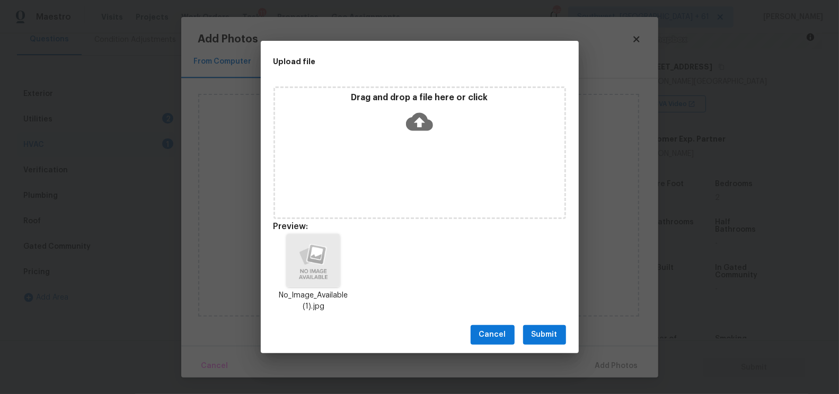
click at [556, 337] on span "Submit" at bounding box center [545, 334] width 26 height 13
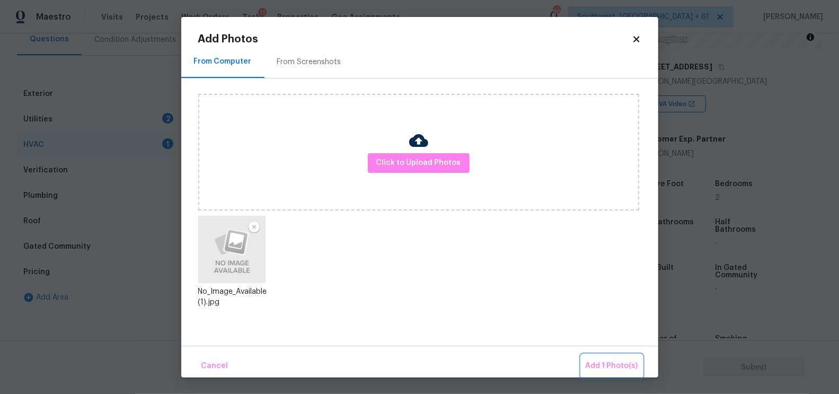
click at [608, 358] on button "Add 1 Photo(s)" at bounding box center [611, 366] width 61 height 23
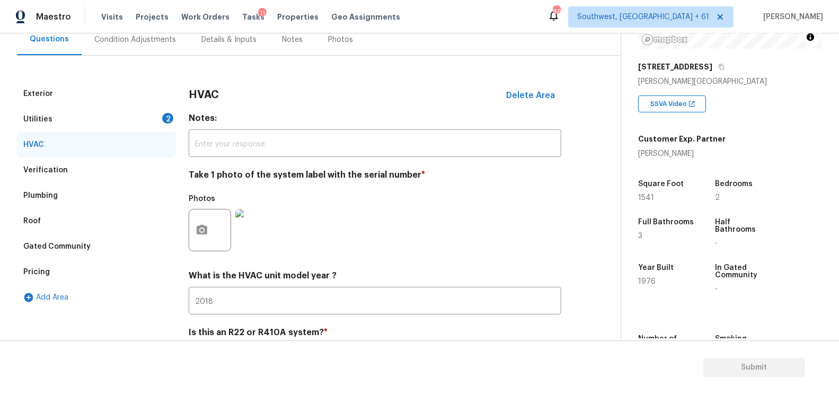
click at [164, 114] on div "2" at bounding box center [167, 118] width 11 height 11
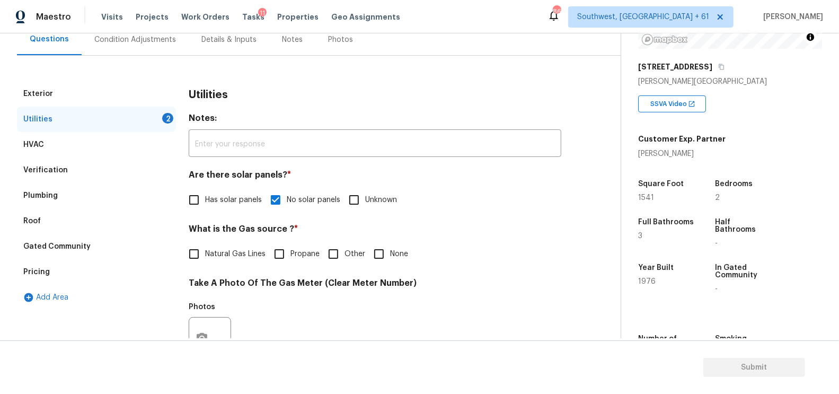
click at [228, 257] on span "Natural Gas Lines" at bounding box center [235, 254] width 60 height 11
click at [205, 257] on input "Natural Gas Lines" at bounding box center [194, 254] width 22 height 22
checkbox input "true"
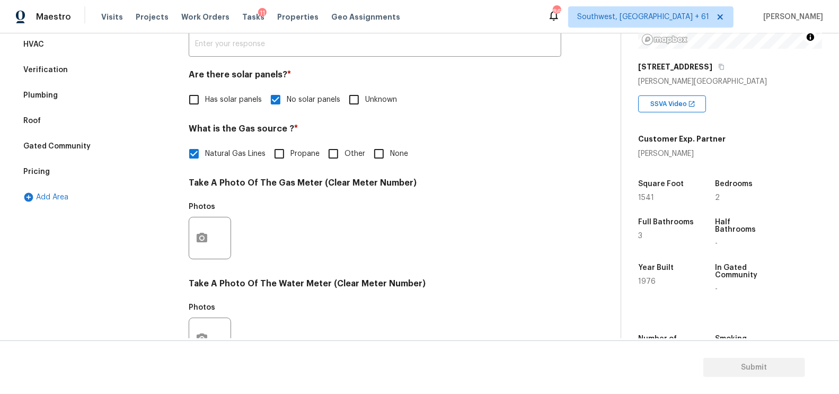
scroll to position [231, 0]
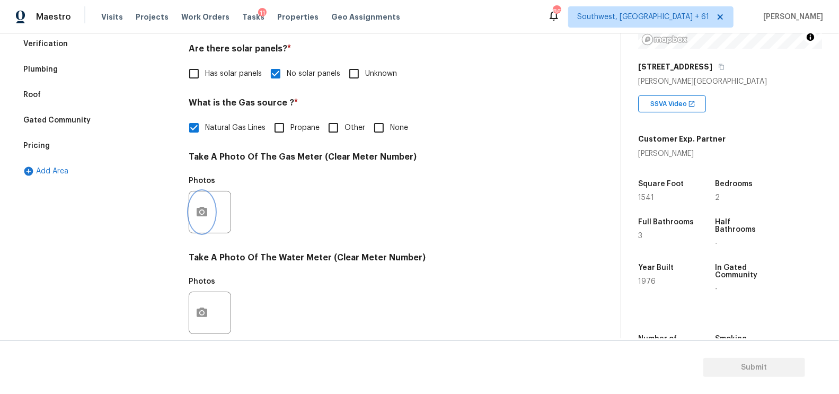
click at [199, 206] on icon "button" at bounding box center [202, 212] width 13 height 13
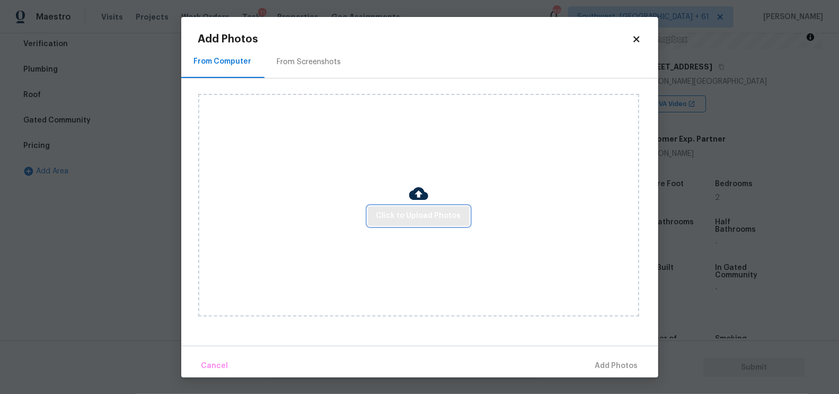
click at [405, 223] on button "Click to Upload Photos" at bounding box center [419, 216] width 102 height 20
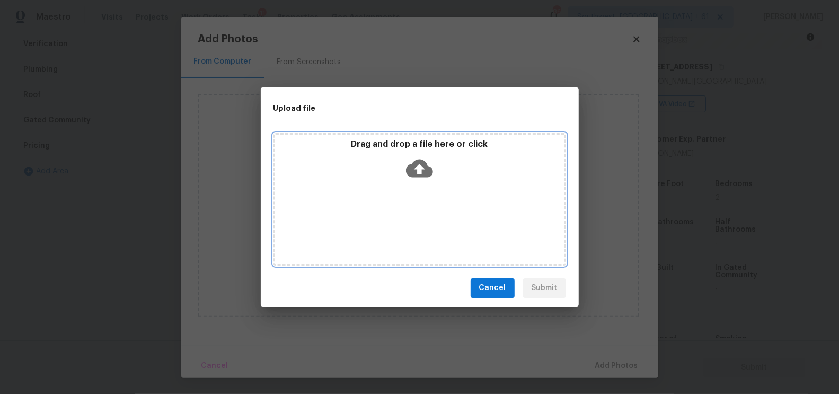
click at [417, 171] on icon at bounding box center [419, 168] width 27 height 18
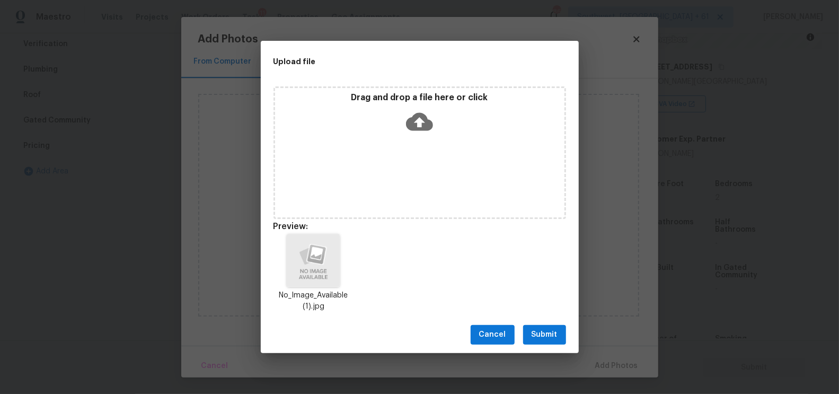
click at [545, 338] on span "Submit" at bounding box center [545, 334] width 26 height 13
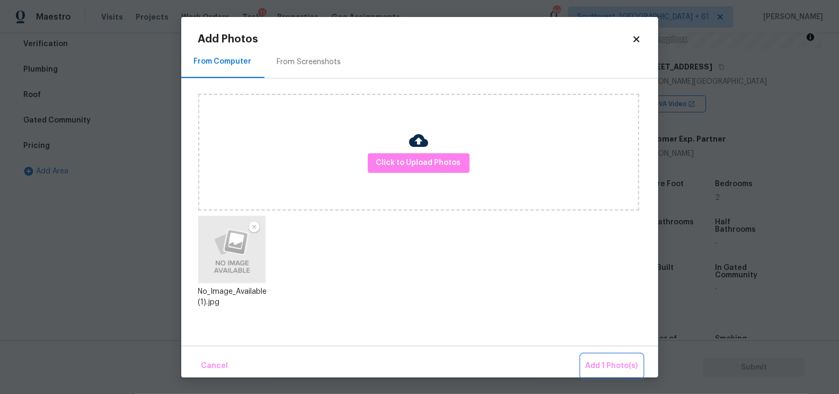
click at [598, 364] on span "Add 1 Photo(s)" at bounding box center [612, 365] width 52 height 13
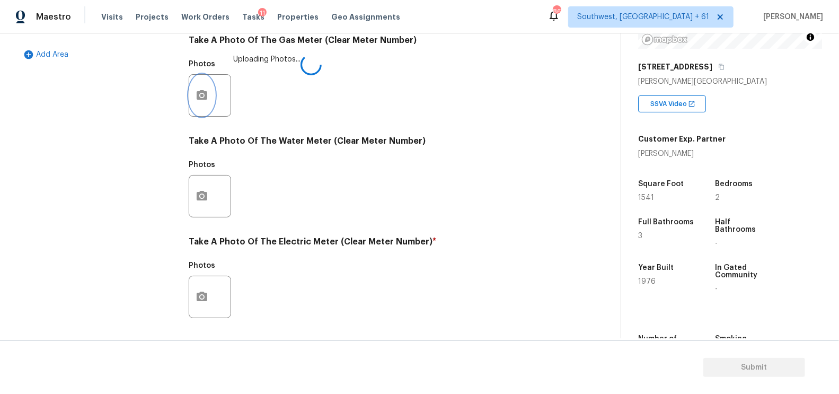
scroll to position [366, 0]
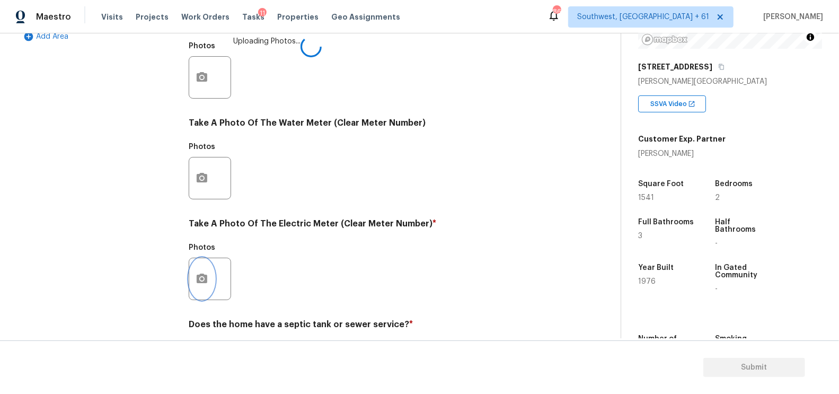
click at [210, 289] on button "button" at bounding box center [201, 278] width 25 height 41
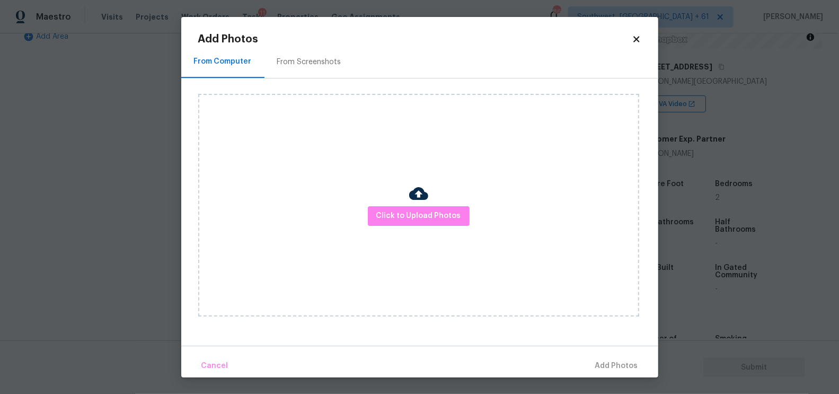
click at [404, 231] on div "Click to Upload Photos" at bounding box center [418, 205] width 441 height 223
click at [412, 223] on button "Click to Upload Photos" at bounding box center [419, 216] width 102 height 20
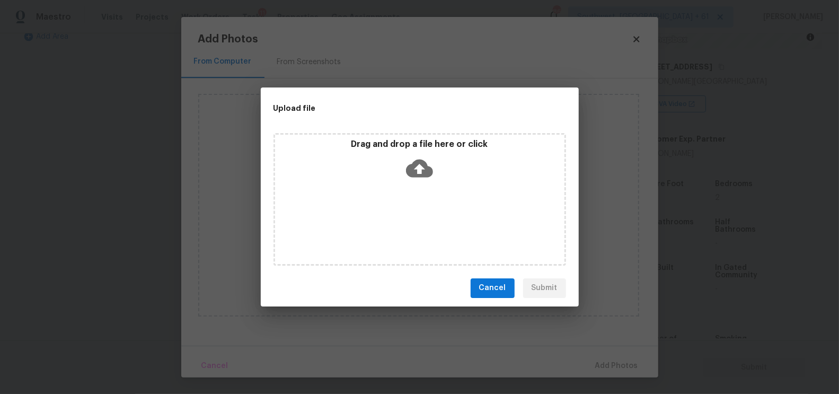
click at [423, 181] on icon at bounding box center [419, 168] width 27 height 27
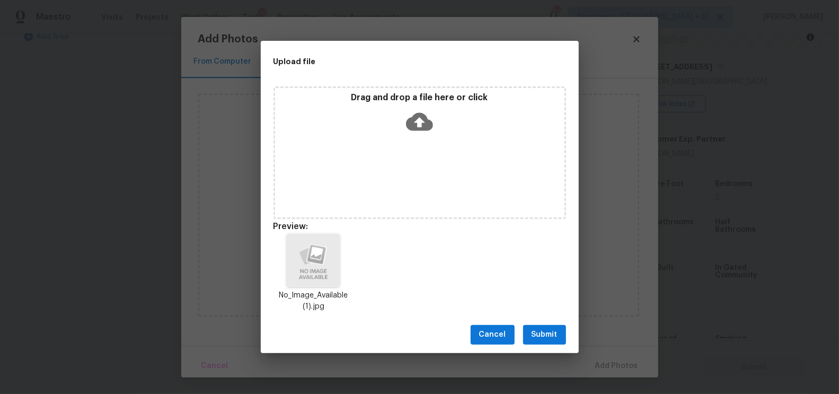
click at [544, 323] on div "Cancel Submit" at bounding box center [420, 334] width 318 height 37
click at [543, 332] on span "Submit" at bounding box center [545, 334] width 26 height 13
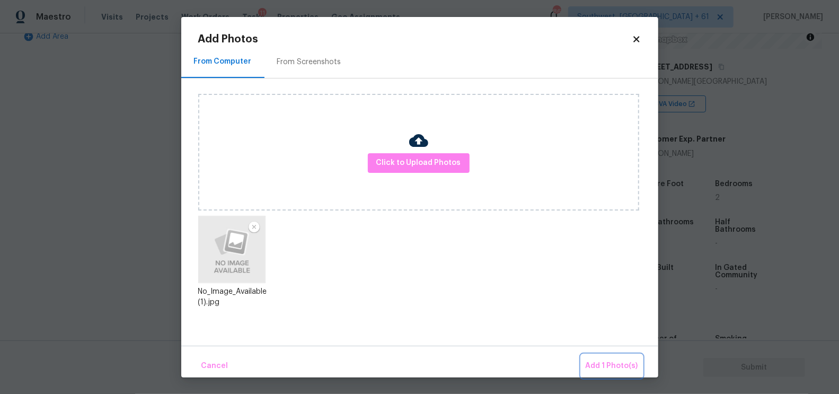
click at [623, 369] on span "Add 1 Photo(s)" at bounding box center [612, 365] width 52 height 13
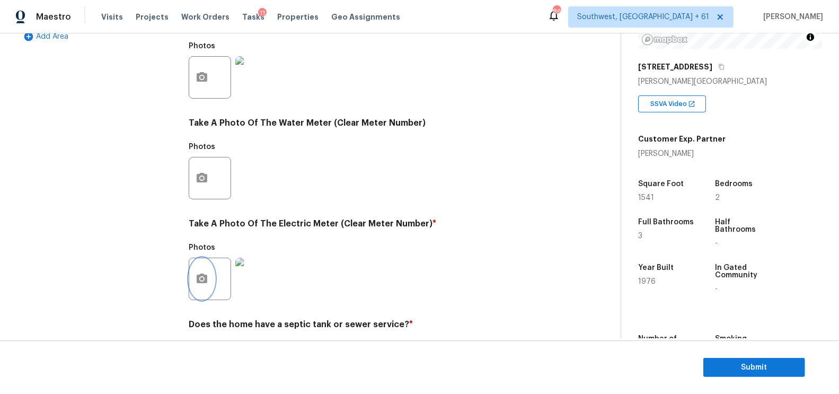
scroll to position [0, 0]
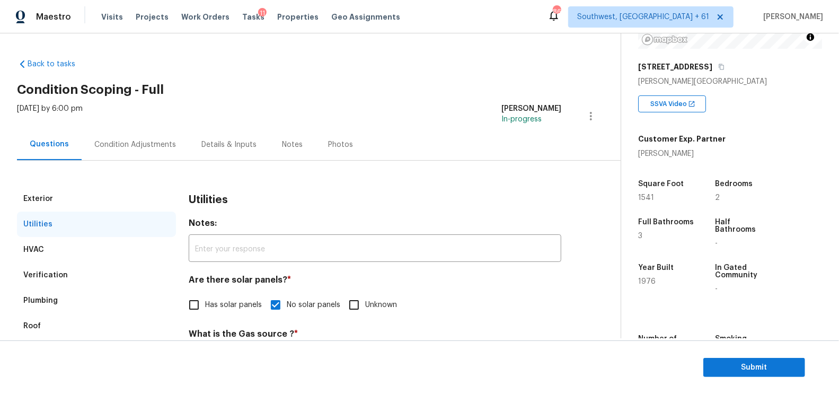
click at [170, 140] on div "Condition Adjustments" at bounding box center [135, 144] width 82 height 11
